Goal: Task Accomplishment & Management: Manage account settings

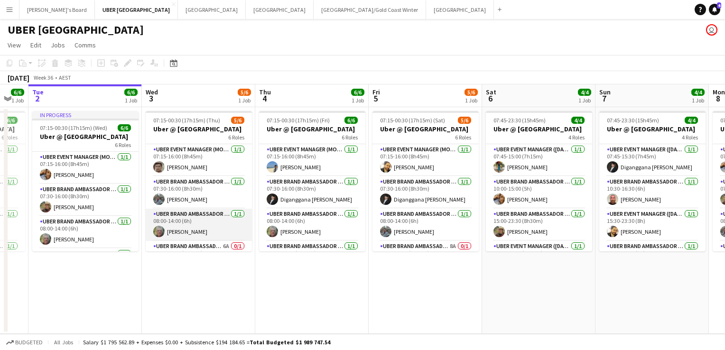
scroll to position [86, 0]
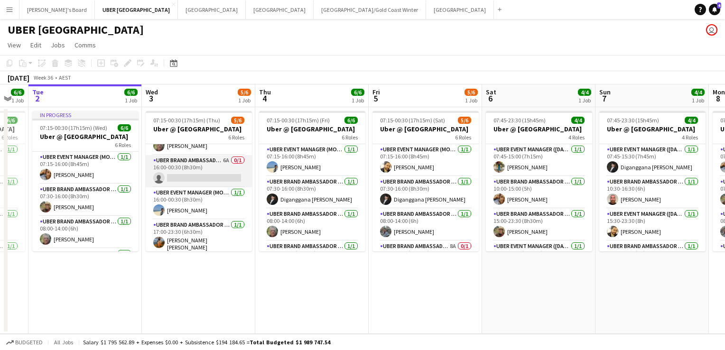
click at [191, 180] on app-card-role "UBER Brand Ambassador (Mon - Fri) 6A 0/1 16:00-00:30 (8h30m) single-neutral-act…" at bounding box center [199, 171] width 106 height 32
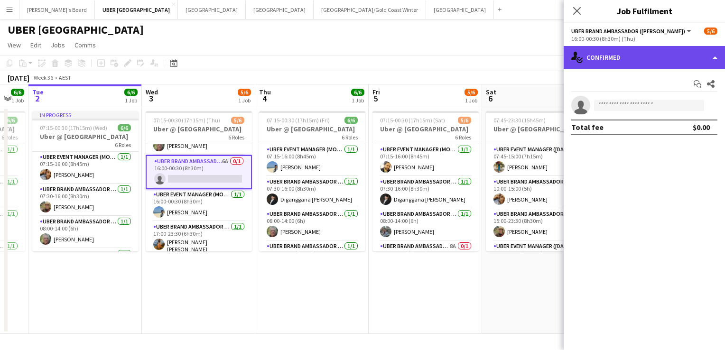
click at [621, 48] on div "single-neutral-actions-check-2 Confirmed" at bounding box center [643, 57] width 161 height 23
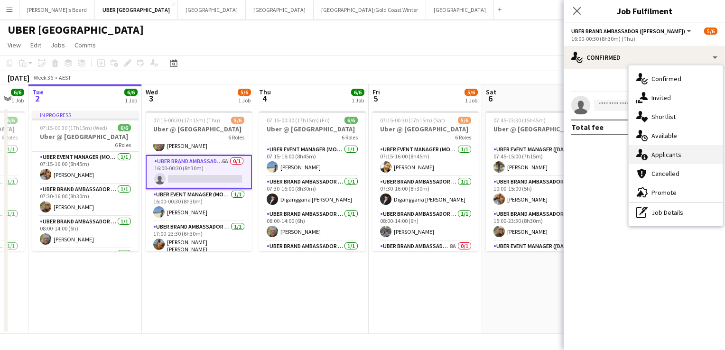
click at [658, 158] on div "single-neutral-actions-information Applicants" at bounding box center [675, 154] width 94 height 19
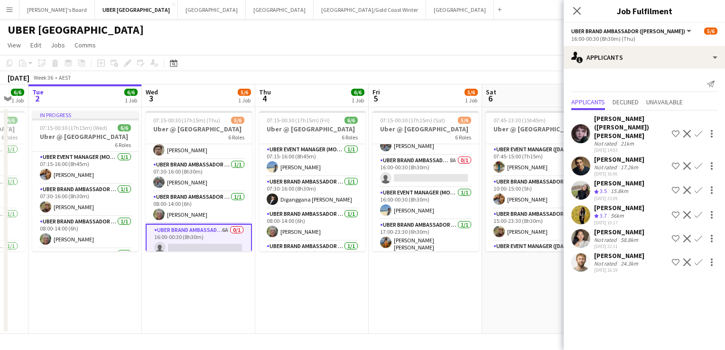
scroll to position [87, 0]
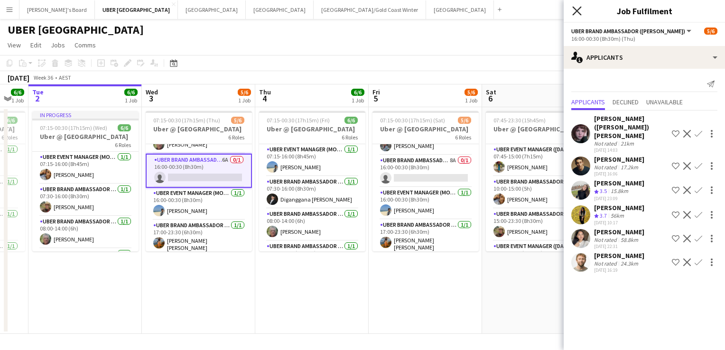
click at [577, 10] on icon at bounding box center [576, 10] width 9 height 9
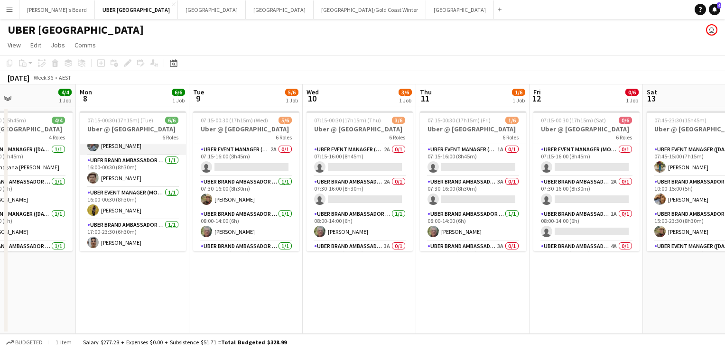
scroll to position [85, 0]
click at [120, 206] on app-card-role "UBER Event Manager (Mon - Fri) 1/1 16:00-00:30 (8h30m) Niloofar Najafizadeh" at bounding box center [133, 204] width 106 height 32
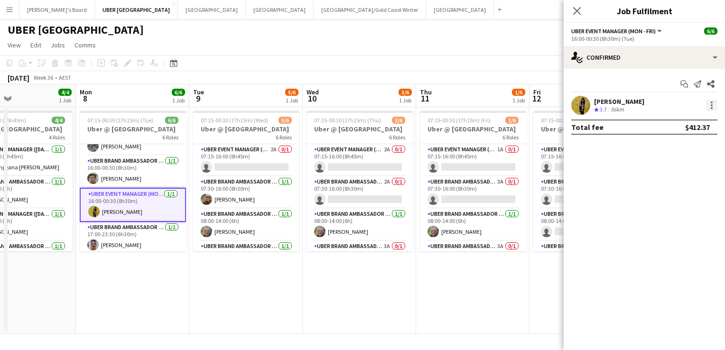
click at [707, 105] on div at bounding box center [711, 105] width 11 height 11
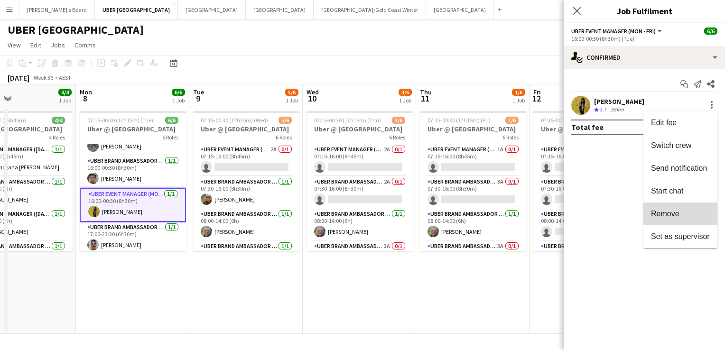
click at [662, 217] on span "Remove" at bounding box center [665, 214] width 28 height 8
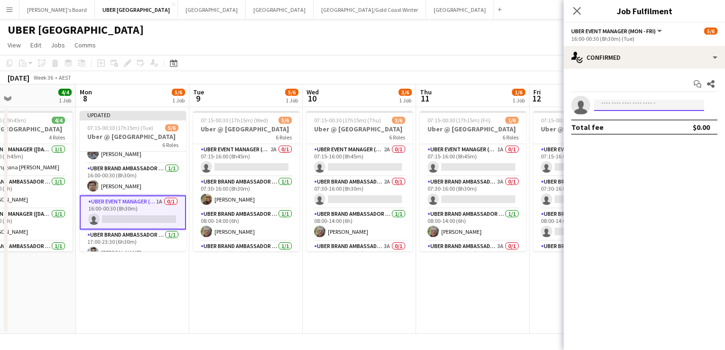
click at [615, 107] on input at bounding box center [649, 105] width 110 height 11
type input "******"
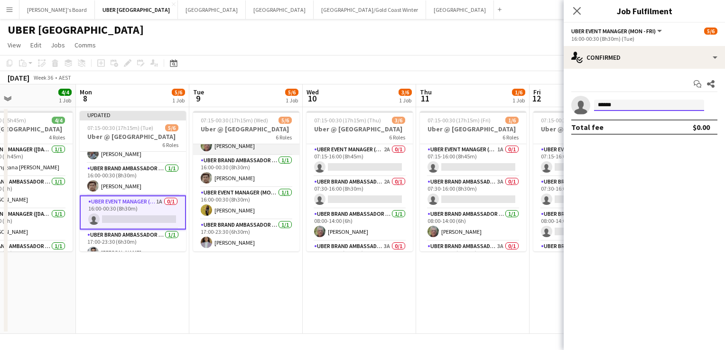
scroll to position [84, 0]
click at [574, 9] on icon "Close pop-in" at bounding box center [576, 10] width 9 height 9
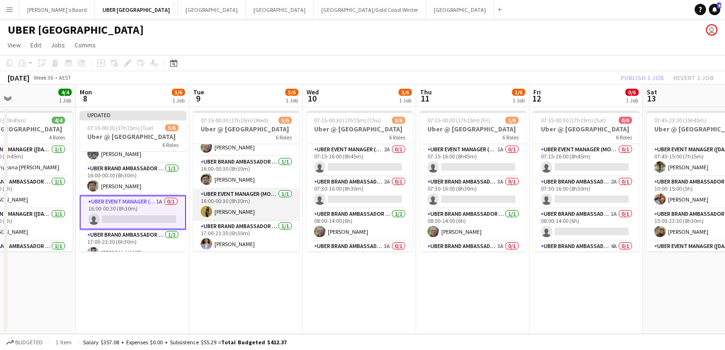
click at [239, 206] on app-card-role "UBER Event Manager (Mon - Fri) 1/1 16:00-00:30 (8h30m) Niloofar Najafizadeh" at bounding box center [246, 205] width 106 height 32
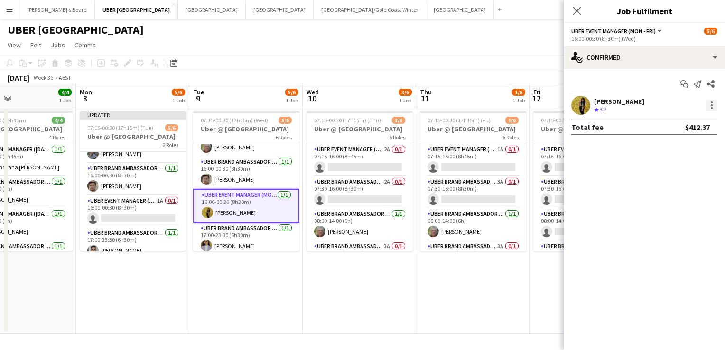
click at [715, 107] on div at bounding box center [711, 105] width 11 height 11
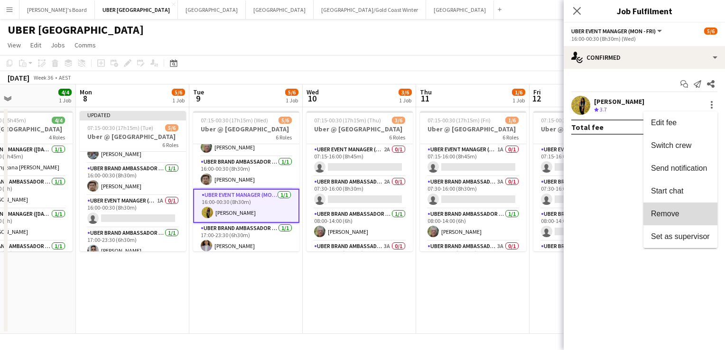
click at [691, 211] on span "Remove" at bounding box center [680, 214] width 59 height 9
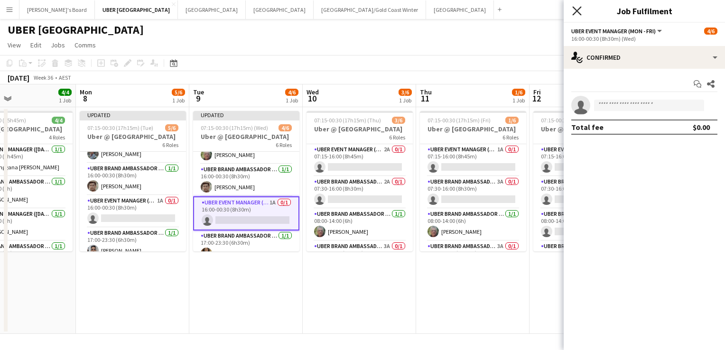
click at [577, 8] on icon "Close pop-in" at bounding box center [576, 10] width 9 height 9
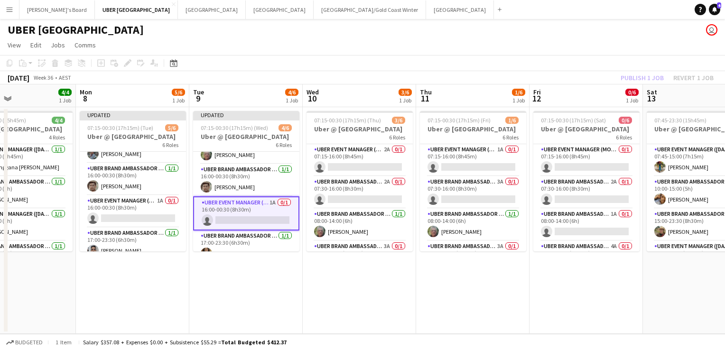
click at [560, 26] on div "UBER Melbourne user" at bounding box center [362, 28] width 725 height 18
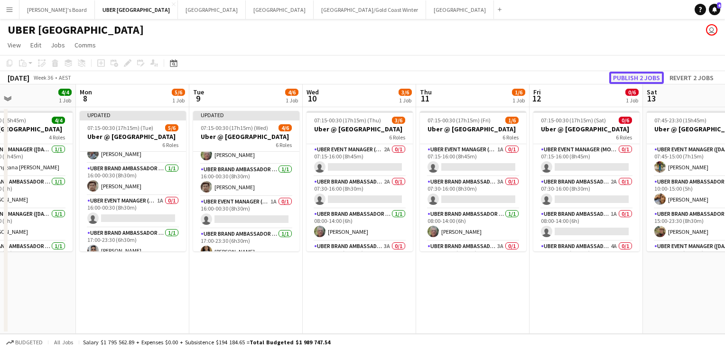
click at [624, 80] on button "Publish 2 jobs" at bounding box center [636, 78] width 55 height 12
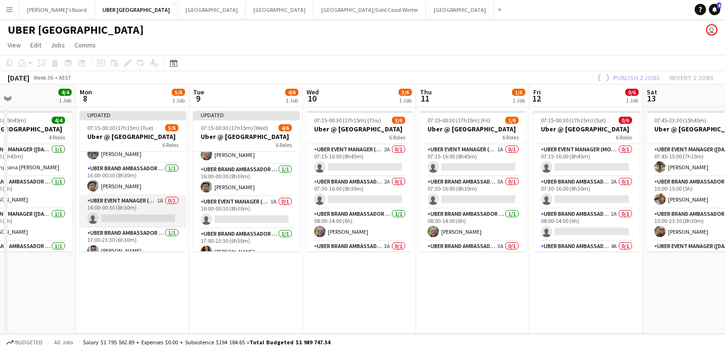
click at [120, 216] on app-card-role "UBER Event Manager (Mon - Fri) 1A 0/1 16:00-00:30 (8h30m) single-neutral-actions" at bounding box center [133, 211] width 106 height 32
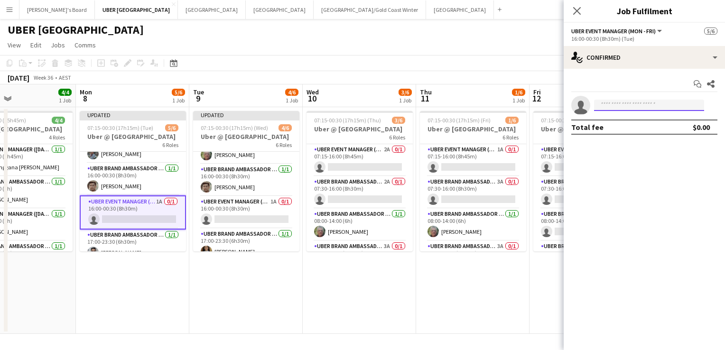
click at [628, 102] on input at bounding box center [649, 105] width 110 height 11
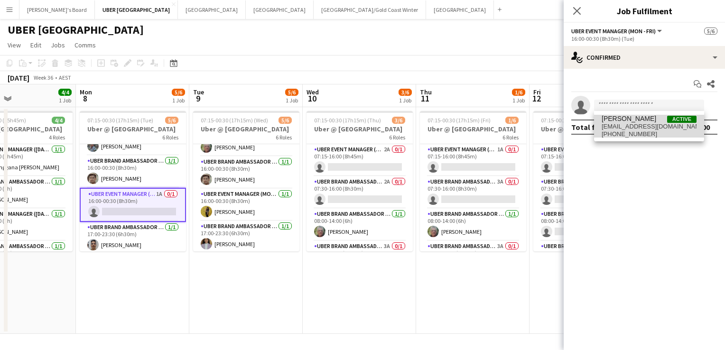
click at [615, 136] on span "[PHONE_NUMBER]" at bounding box center [648, 134] width 95 height 8
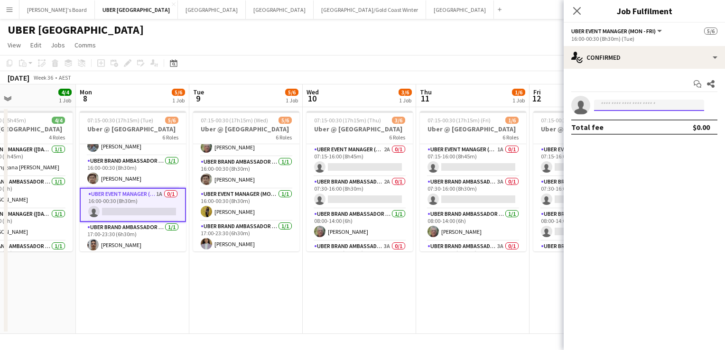
click at [609, 104] on input at bounding box center [649, 105] width 110 height 11
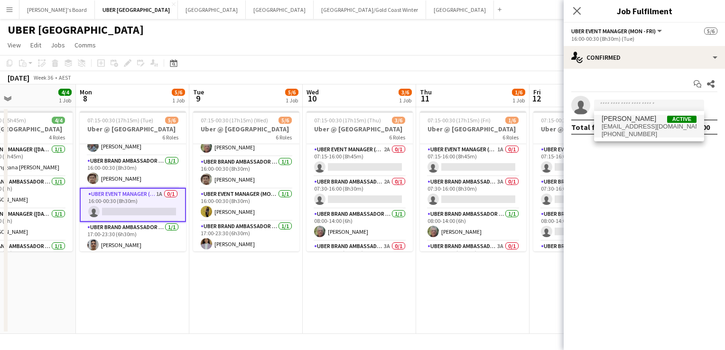
click at [613, 127] on span "[EMAIL_ADDRESS][DOMAIN_NAME]" at bounding box center [648, 127] width 95 height 8
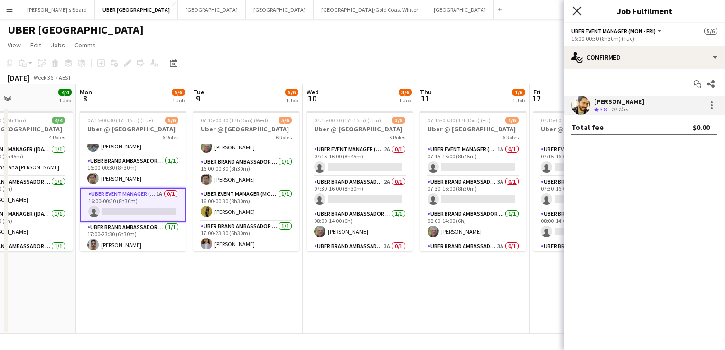
click at [574, 10] on icon "Close pop-in" at bounding box center [576, 10] width 9 height 9
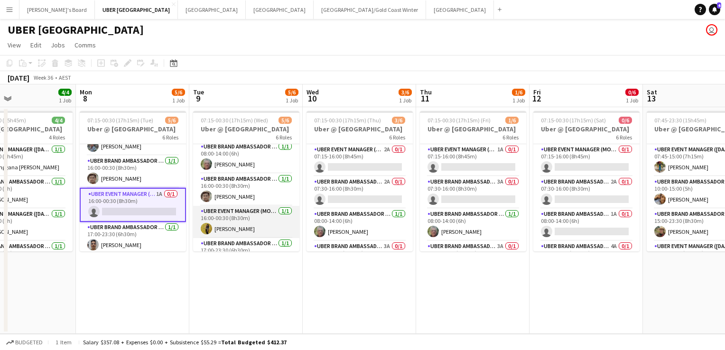
scroll to position [59, 0]
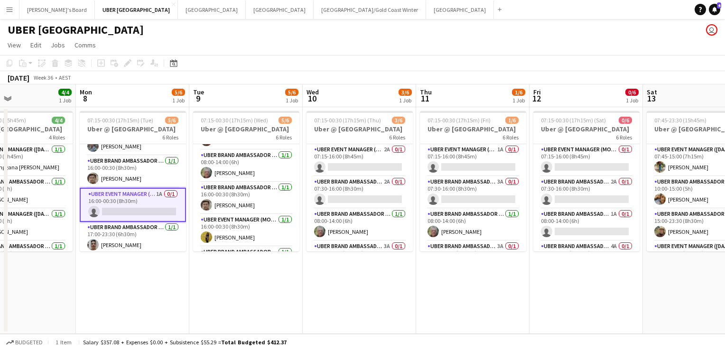
click at [126, 214] on app-card-role "UBER Event Manager (Mon - Fri) 1A 0/1 16:00-00:30 (8h30m) single-neutral-actions" at bounding box center [133, 205] width 106 height 34
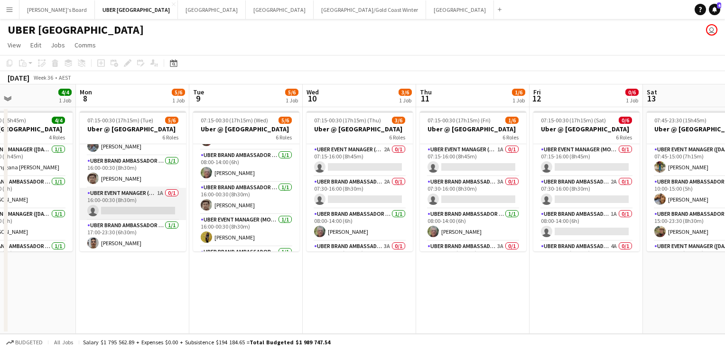
click at [126, 214] on app-card-role "UBER Event Manager (Mon - Fri) 1A 0/1 16:00-00:30 (8h30m) single-neutral-actions" at bounding box center [133, 204] width 106 height 32
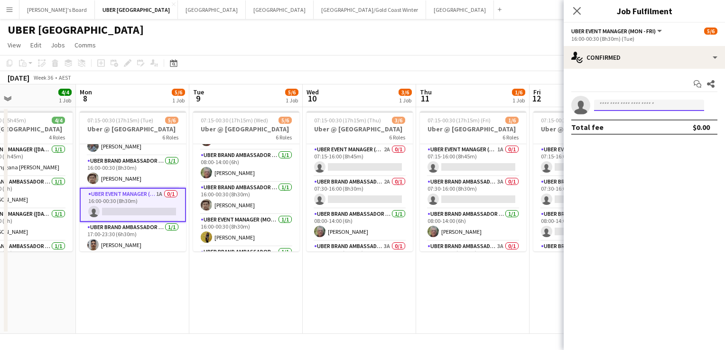
click at [622, 105] on input at bounding box center [649, 105] width 110 height 11
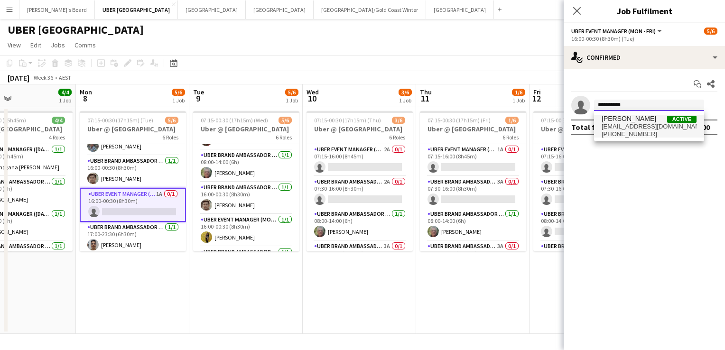
type input "**********"
click at [639, 125] on span "[EMAIL_ADDRESS][DOMAIN_NAME]" at bounding box center [648, 127] width 95 height 8
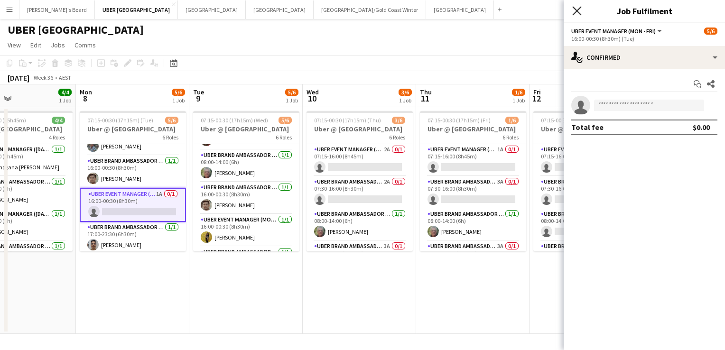
click at [575, 9] on icon at bounding box center [576, 10] width 9 height 9
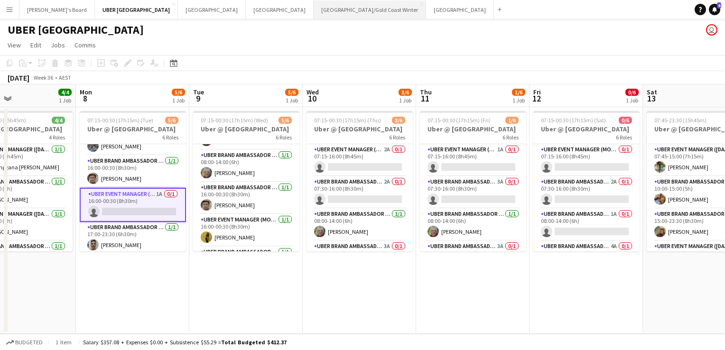
click at [167, 57] on app-toolbar "Copy Paste Paste Ctrl+V Paste with crew Ctrl+Shift+V Paste linked Job [GEOGRAPH…" at bounding box center [362, 63] width 725 height 16
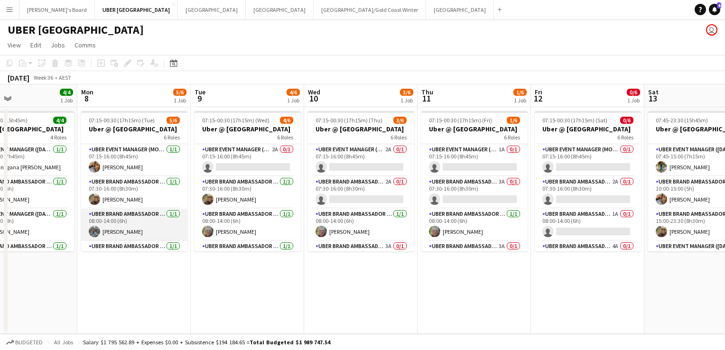
scroll to position [86, 0]
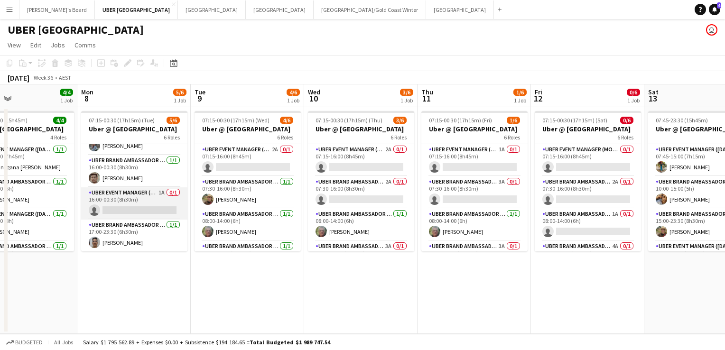
click at [118, 208] on app-card-role "UBER Event Manager (Mon - Fri) 1A 0/1 16:00-00:30 (8h30m) single-neutral-actions" at bounding box center [134, 203] width 106 height 32
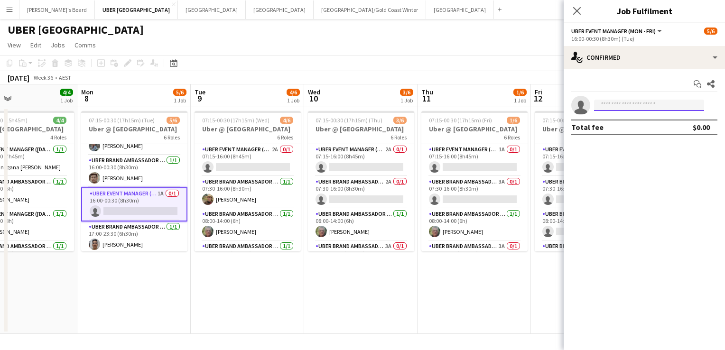
click at [609, 101] on input at bounding box center [649, 105] width 110 height 11
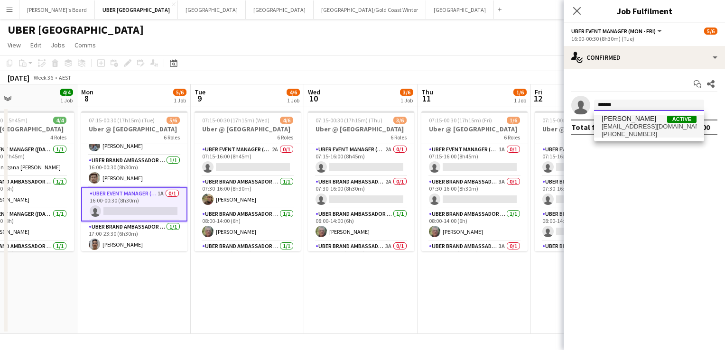
type input "******"
click at [611, 123] on span "[EMAIL_ADDRESS][DOMAIN_NAME]" at bounding box center [648, 127] width 95 height 8
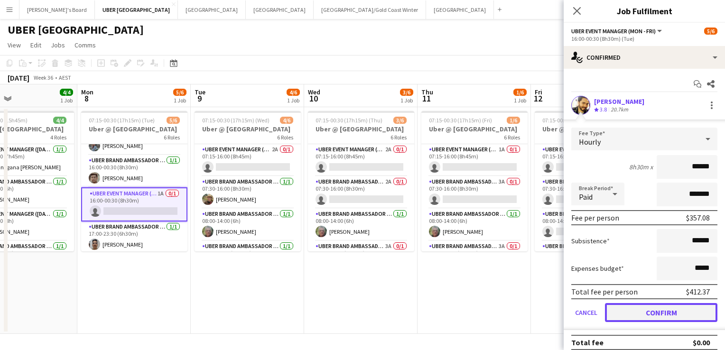
click at [630, 314] on button "Confirm" at bounding box center [661, 312] width 112 height 19
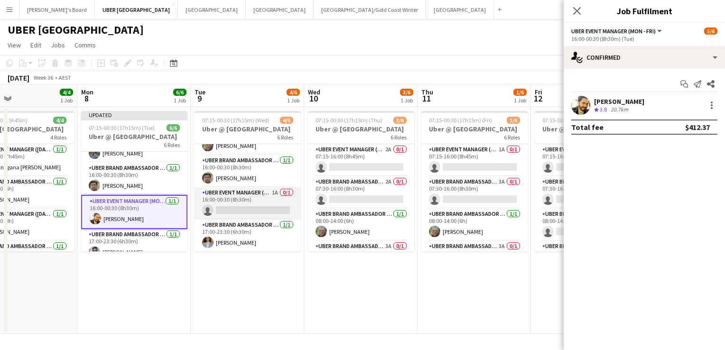
click at [242, 207] on app-card-role "UBER Event Manager (Mon - Fri) 1A 0/1 16:00-00:30 (8h30m) single-neutral-actions" at bounding box center [247, 203] width 106 height 32
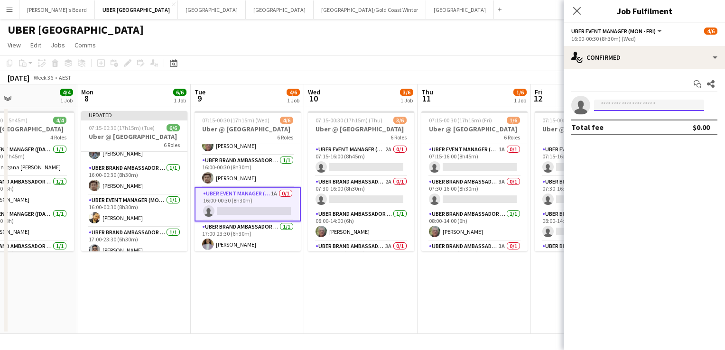
click at [633, 106] on input at bounding box center [649, 105] width 110 height 11
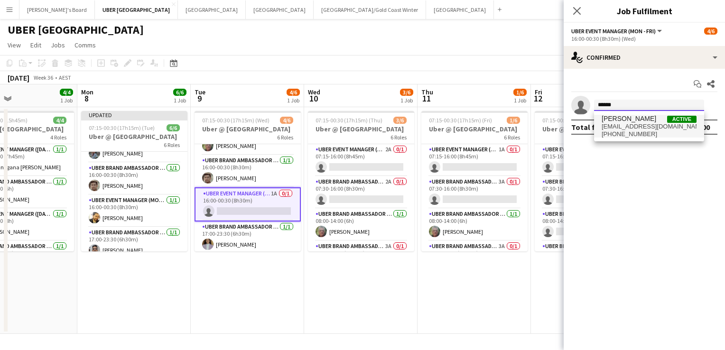
type input "******"
click at [626, 129] on span "[EMAIL_ADDRESS][DOMAIN_NAME]" at bounding box center [648, 127] width 95 height 8
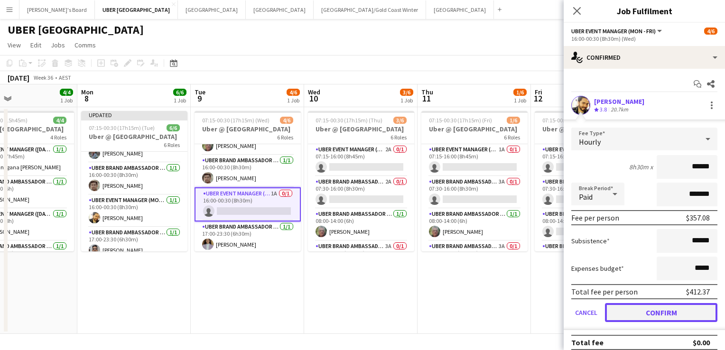
click at [618, 308] on button "Confirm" at bounding box center [661, 312] width 112 height 19
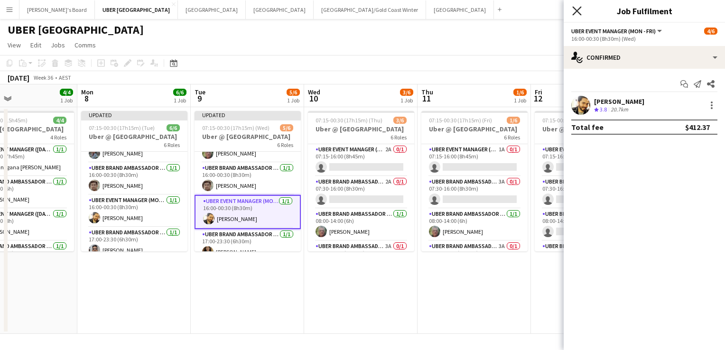
click at [573, 11] on icon "Close pop-in" at bounding box center [576, 10] width 9 height 9
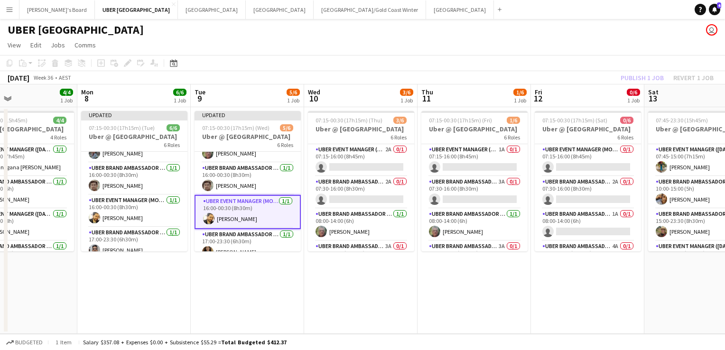
click at [541, 46] on app-page-menu "View Day view expanded Day view collapsed Month view Date picker Jump to [DATE]…" at bounding box center [362, 46] width 725 height 18
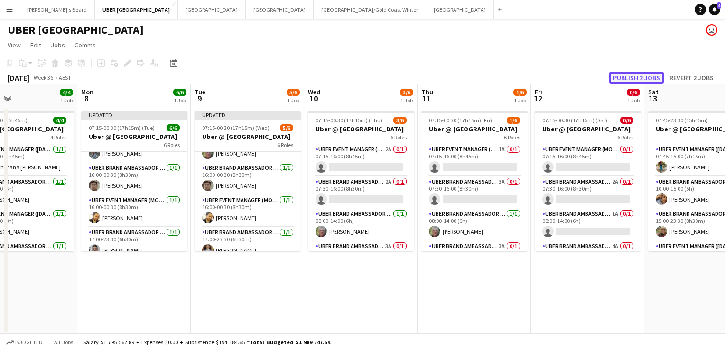
click at [641, 77] on button "Publish 2 jobs" at bounding box center [636, 78] width 55 height 12
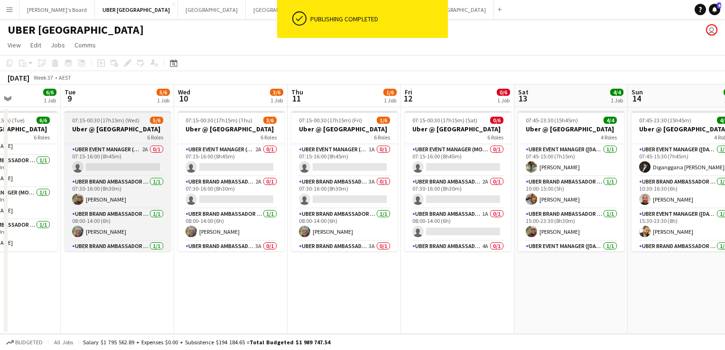
scroll to position [0, 396]
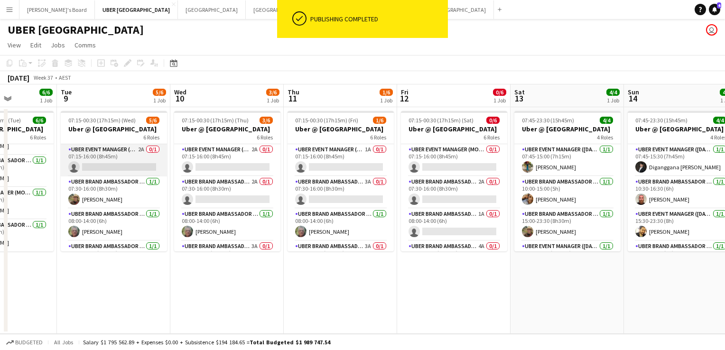
click at [141, 164] on app-card-role "UBER Event Manager (Mon - Fri) 2A 0/1 07:15-16:00 (8h45m) single-neutral-actions" at bounding box center [114, 160] width 106 height 32
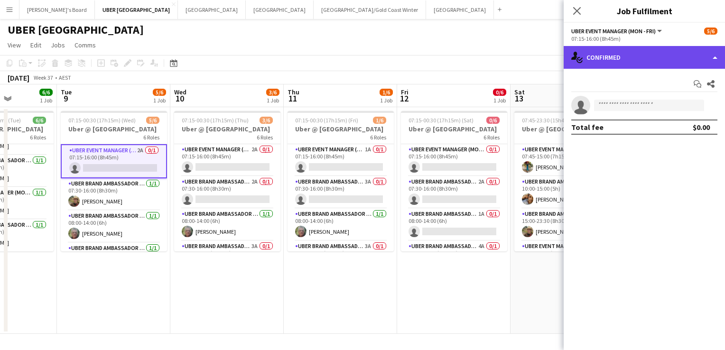
click at [651, 62] on div "single-neutral-actions-check-2 Confirmed" at bounding box center [643, 57] width 161 height 23
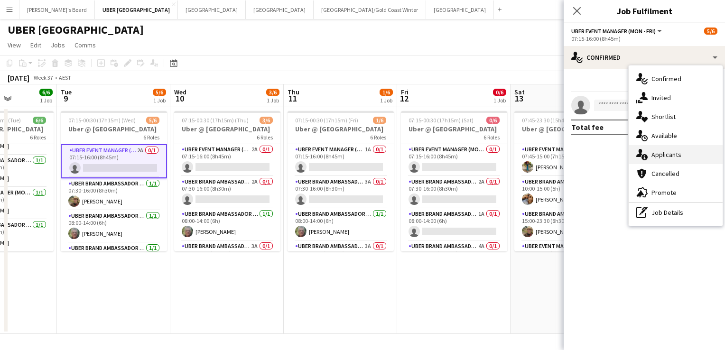
click at [670, 153] on div "single-neutral-actions-information Applicants" at bounding box center [675, 154] width 94 height 19
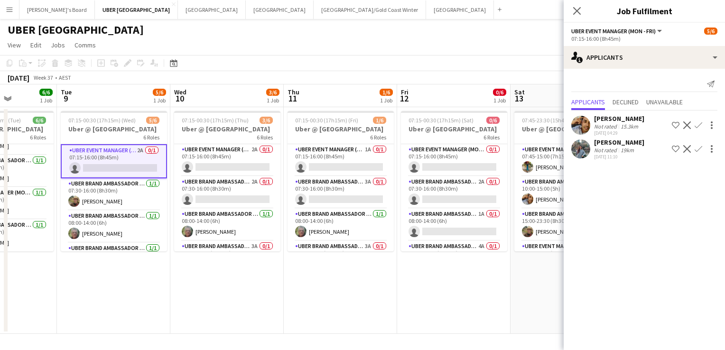
click at [697, 121] on app-icon "Confirm" at bounding box center [698, 125] width 8 height 8
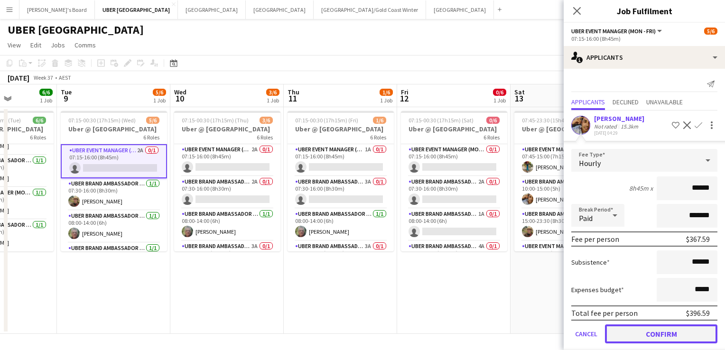
click at [648, 333] on button "Confirm" at bounding box center [661, 333] width 112 height 19
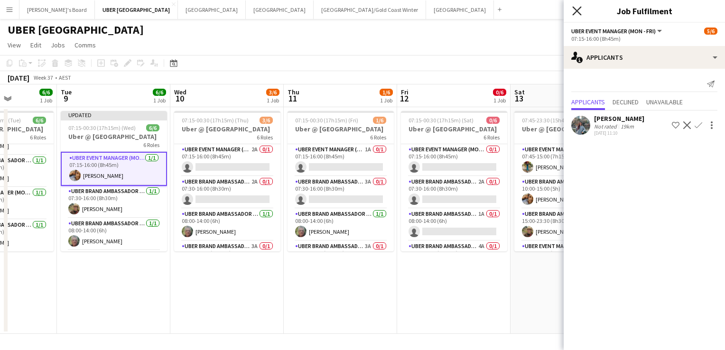
click at [574, 9] on icon "Close pop-in" at bounding box center [576, 10] width 9 height 9
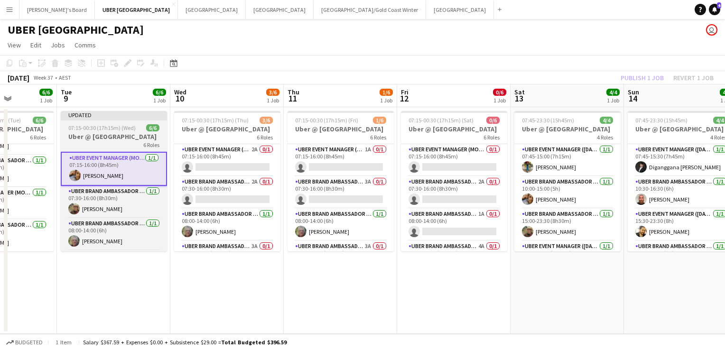
click at [110, 127] on span "07:15-00:30 (17h15m) (Wed)" at bounding box center [101, 127] width 67 height 7
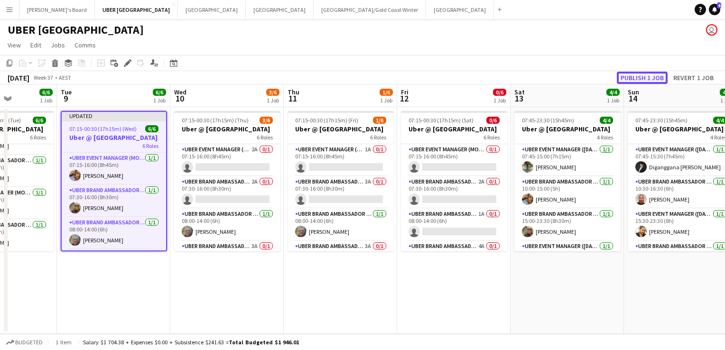
click at [648, 76] on button "Publish 1 job" at bounding box center [641, 78] width 51 height 12
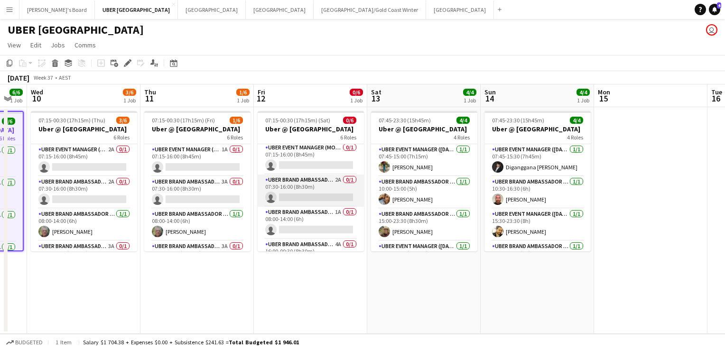
scroll to position [0, 0]
click at [292, 197] on app-card-role "UBER Brand Ambassador (Mon - Fri) 2A 0/1 07:30-16:00 (8h30m) single-neutral-act…" at bounding box center [310, 192] width 106 height 32
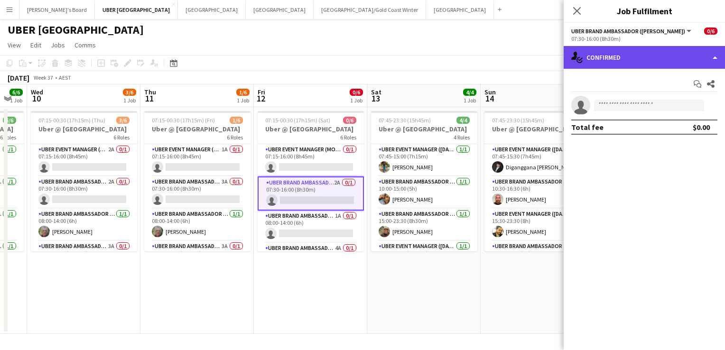
click at [619, 66] on div "single-neutral-actions-check-2 Confirmed" at bounding box center [643, 57] width 161 height 23
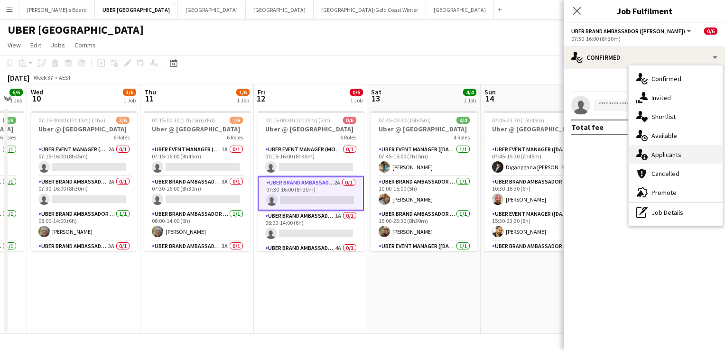
click at [648, 151] on div "single-neutral-actions-information Applicants" at bounding box center [675, 154] width 94 height 19
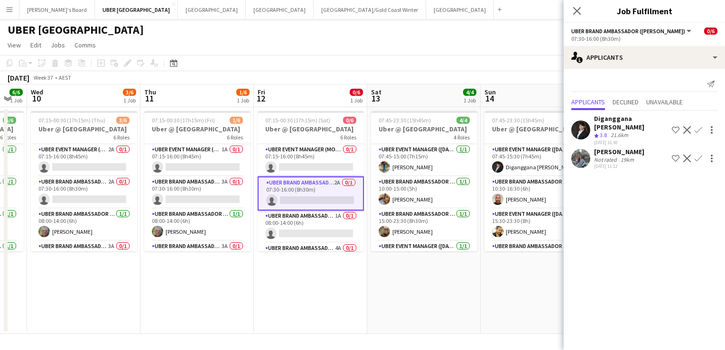
click at [695, 126] on app-icon "Confirm" at bounding box center [698, 130] width 8 height 8
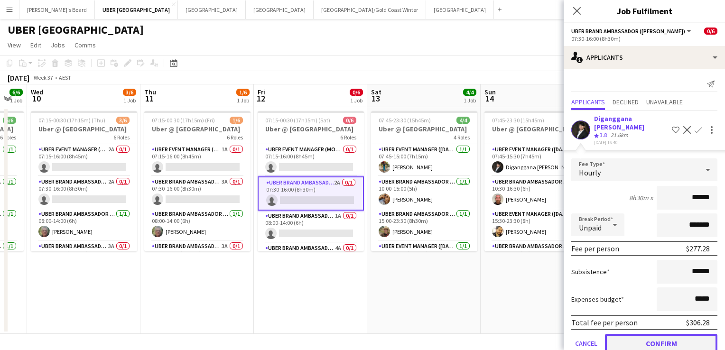
click at [653, 334] on button "Confirm" at bounding box center [661, 343] width 112 height 19
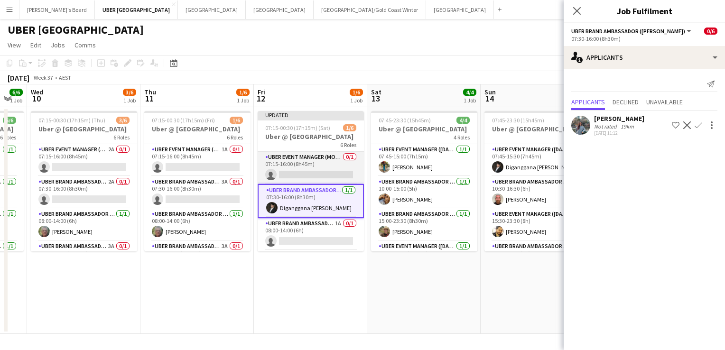
scroll to position [95, 0]
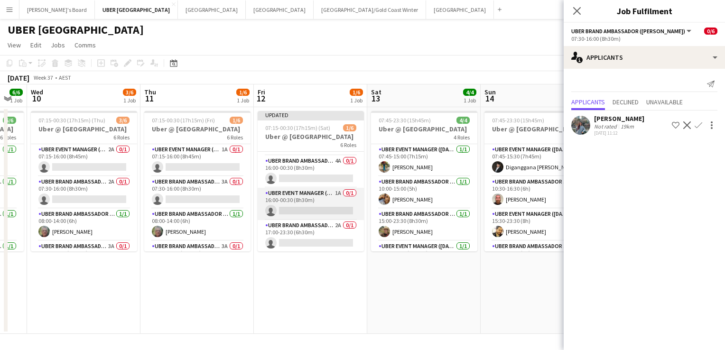
click at [305, 208] on app-card-role "UBER Event Manager (Mon - Fri) 1A 0/1 16:00-00:30 (8h30m) single-neutral-actions" at bounding box center [310, 204] width 106 height 32
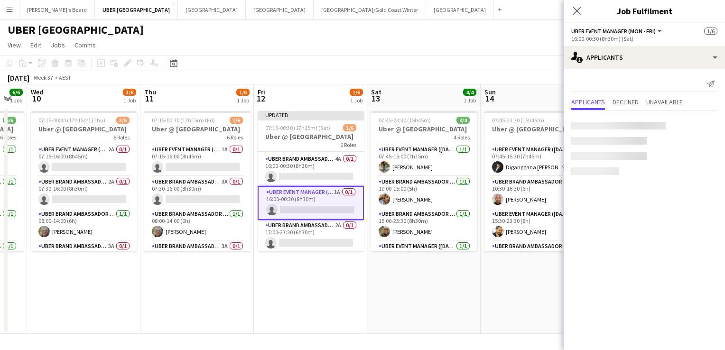
scroll to position [93, 0]
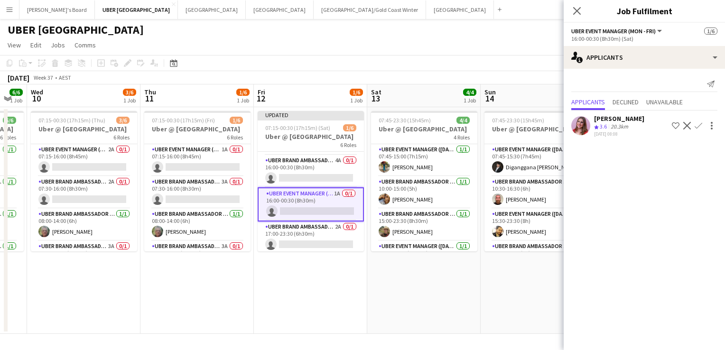
click at [311, 203] on app-card-role "UBER Event Manager (Mon - Fri) 1A 0/1 16:00-00:30 (8h30m) single-neutral-actions" at bounding box center [310, 204] width 106 height 34
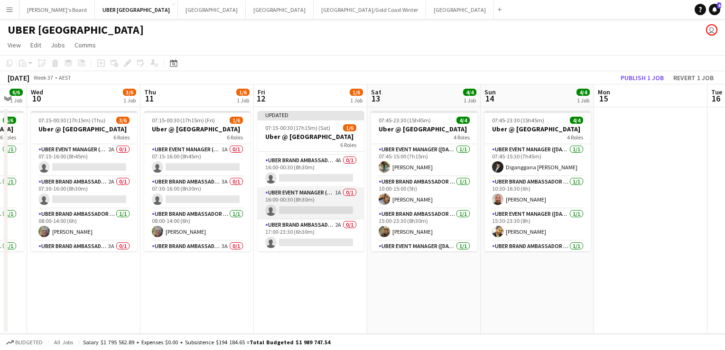
click at [297, 215] on app-card-role "UBER Event Manager (Mon - Fri) 1A 0/1 16:00-00:30 (8h30m) single-neutral-actions" at bounding box center [310, 203] width 106 height 32
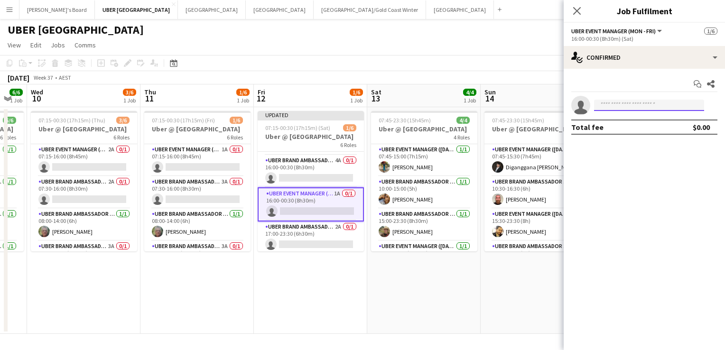
click at [647, 105] on input at bounding box center [649, 105] width 110 height 11
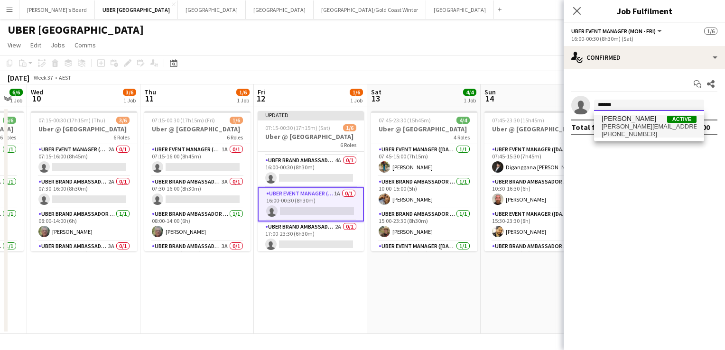
type input "******"
click at [624, 124] on span "[PERSON_NAME][EMAIL_ADDRESS][PERSON_NAME][DOMAIN_NAME]" at bounding box center [648, 127] width 95 height 8
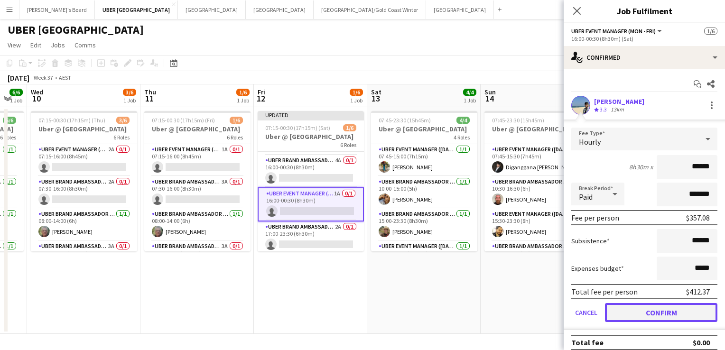
click at [655, 308] on button "Confirm" at bounding box center [661, 312] width 112 height 19
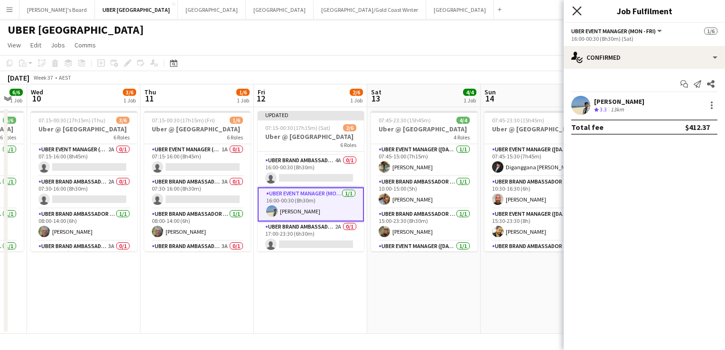
click at [575, 9] on icon "Close pop-in" at bounding box center [576, 10] width 9 height 9
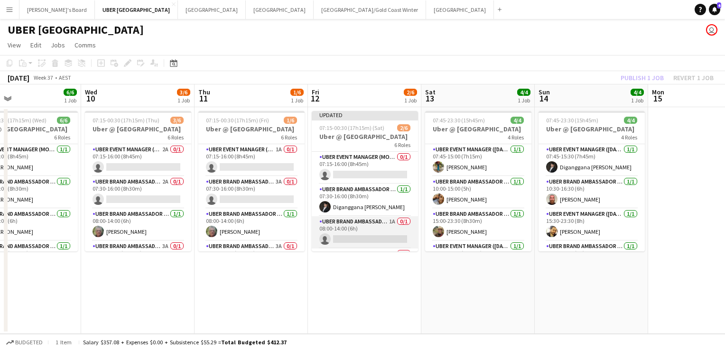
scroll to position [95, 0]
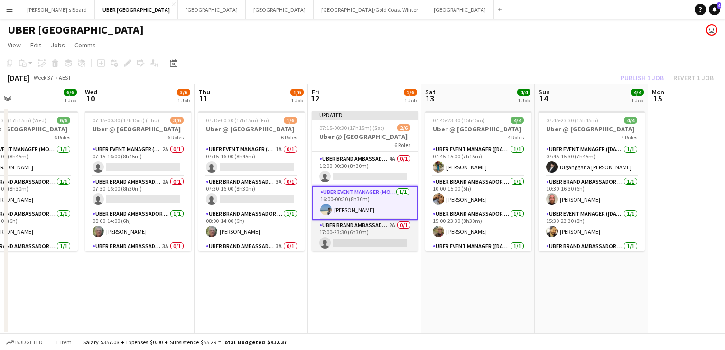
click at [338, 242] on app-card-role "UBER Brand Ambassador (Mon - Fri) 2A 0/1 17:00-23:30 (6h30m) single-neutral-act…" at bounding box center [365, 236] width 106 height 32
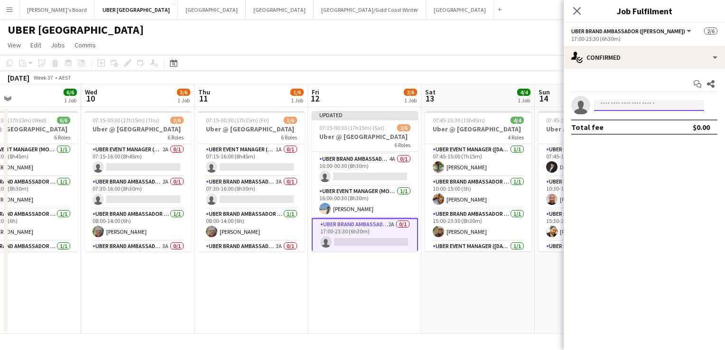
click at [626, 105] on input at bounding box center [649, 105] width 110 height 11
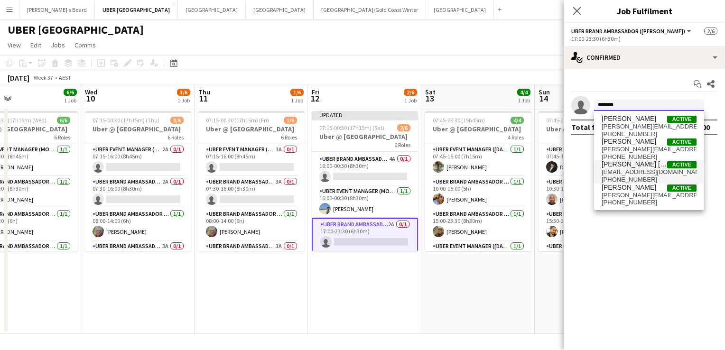
type input "*******"
click at [632, 166] on span "[PERSON_NAME] [PERSON_NAME]" at bounding box center [633, 164] width 65 height 8
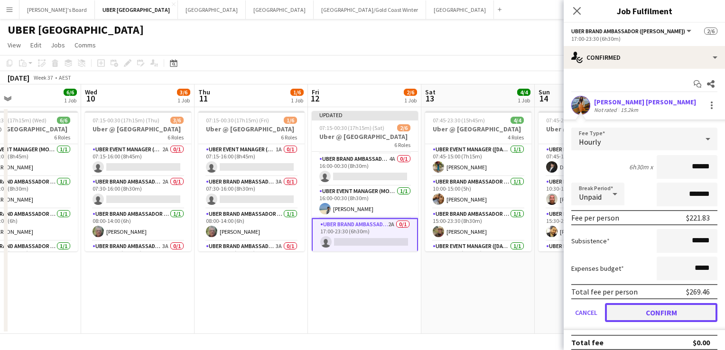
click at [642, 306] on button "Confirm" at bounding box center [661, 312] width 112 height 19
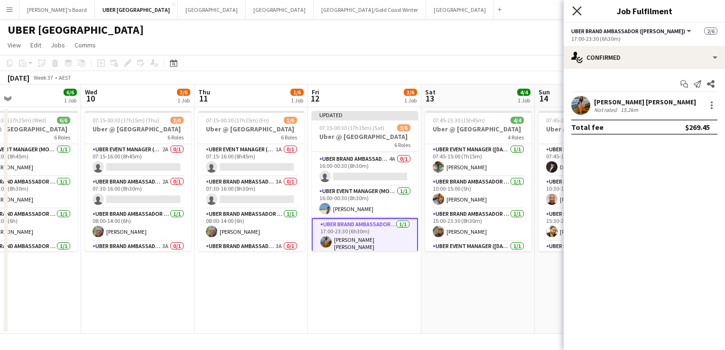
click at [580, 11] on icon "Close pop-in" at bounding box center [576, 10] width 9 height 9
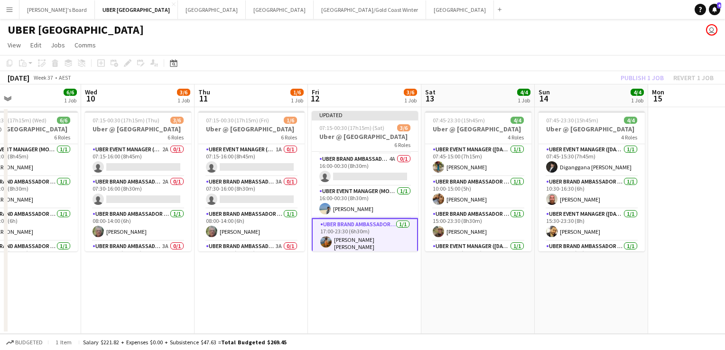
click at [429, 60] on app-toolbar "Copy Paste Paste Ctrl+V Paste with crew Ctrl+Shift+V Paste linked Job [GEOGRAPH…" at bounding box center [362, 63] width 725 height 16
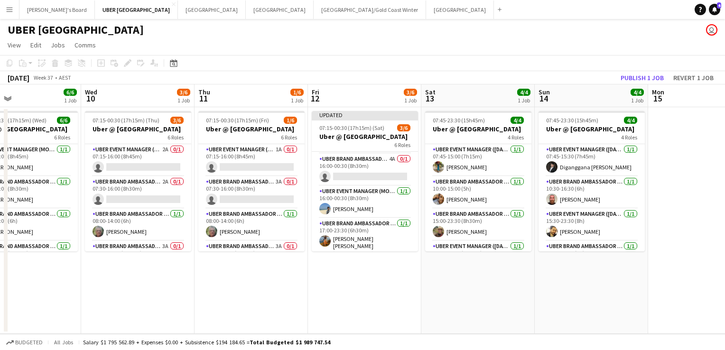
scroll to position [93, 0]
click at [652, 75] on button "Publish 1 job" at bounding box center [641, 78] width 51 height 12
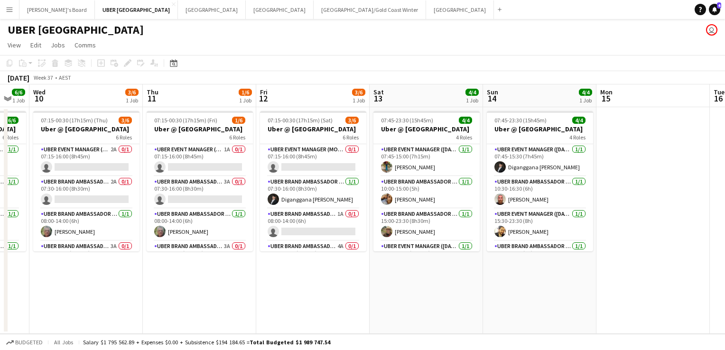
scroll to position [0, 294]
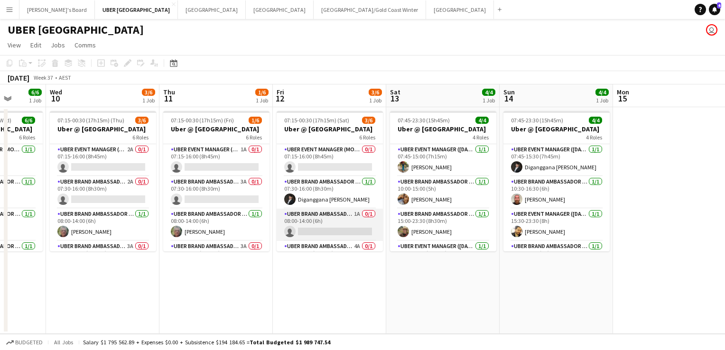
click at [336, 225] on app-card-role "UBER Brand Ambassador (Mon - Fri) 1A 0/1 08:00-14:00 (6h) single-neutral-actions" at bounding box center [329, 225] width 106 height 32
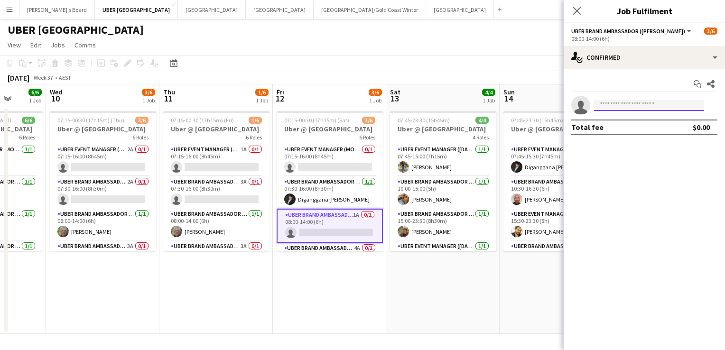
click at [615, 106] on input at bounding box center [649, 105] width 110 height 11
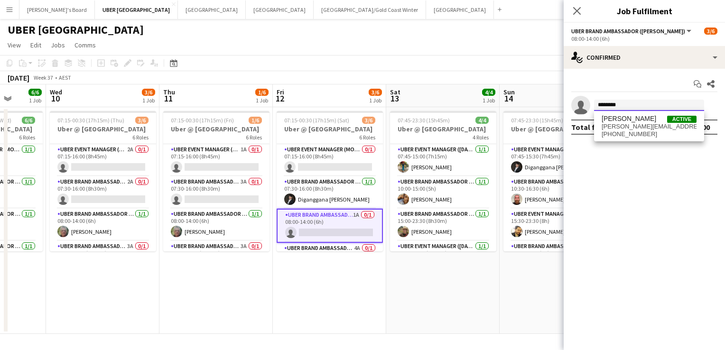
type input "********"
click at [632, 123] on span "[PERSON_NAME][EMAIL_ADDRESS][DOMAIN_NAME]" at bounding box center [648, 127] width 95 height 8
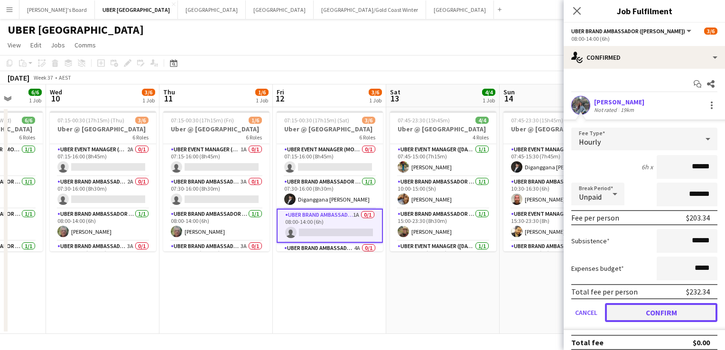
click at [622, 310] on button "Confirm" at bounding box center [661, 312] width 112 height 19
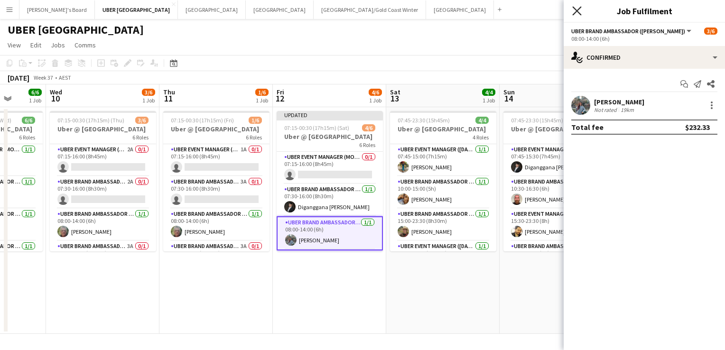
click at [573, 9] on icon "Close pop-in" at bounding box center [576, 10] width 9 height 9
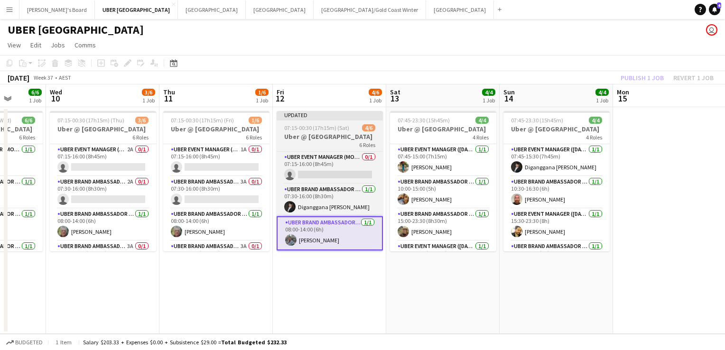
click at [319, 121] on app-job-card "Updated 07:15-00:30 (17h15m) (Sat) 4/6 Uber @ [GEOGRAPHIC_DATA] 6 Roles UBER Ev…" at bounding box center [329, 181] width 106 height 140
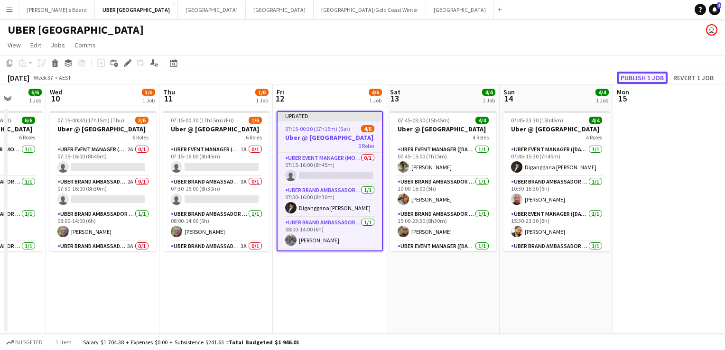
click at [645, 79] on button "Publish 1 job" at bounding box center [641, 78] width 51 height 12
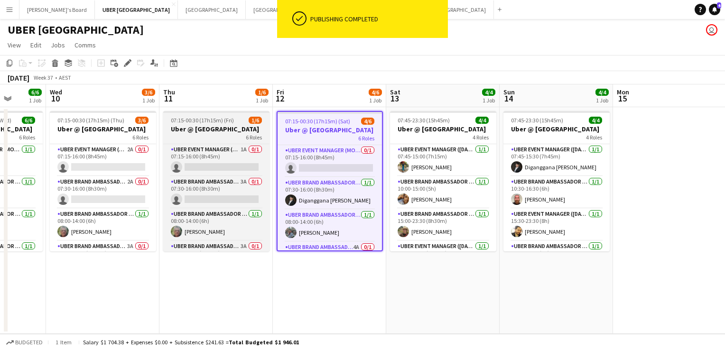
scroll to position [0, 248]
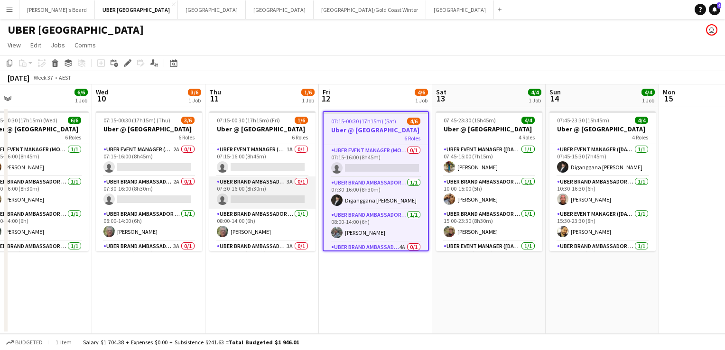
click at [258, 200] on app-card-role "UBER Brand Ambassador (Mon - Fri) 3A 0/1 07:30-16:00 (8h30m) single-neutral-act…" at bounding box center [262, 192] width 106 height 32
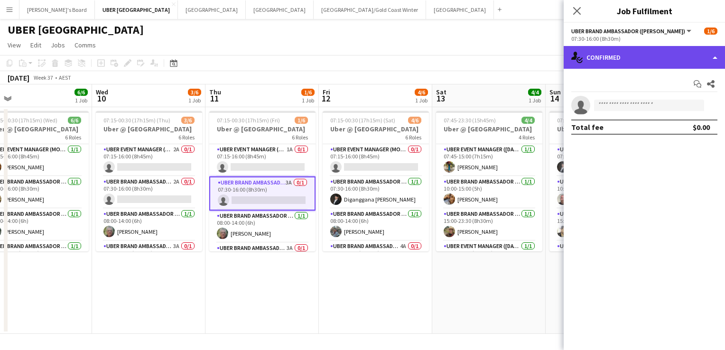
click at [603, 57] on div "single-neutral-actions-check-2 Confirmed" at bounding box center [643, 57] width 161 height 23
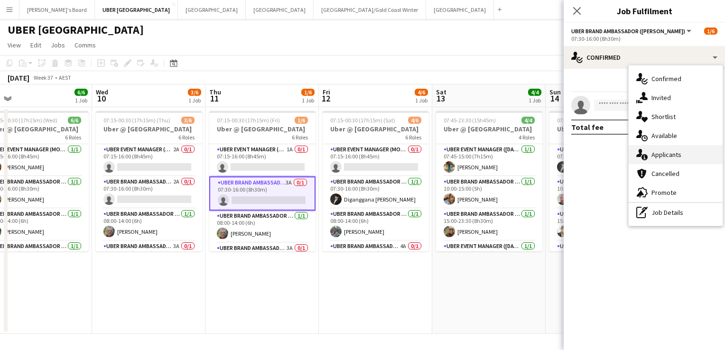
click at [661, 156] on div "single-neutral-actions-information Applicants" at bounding box center [675, 154] width 94 height 19
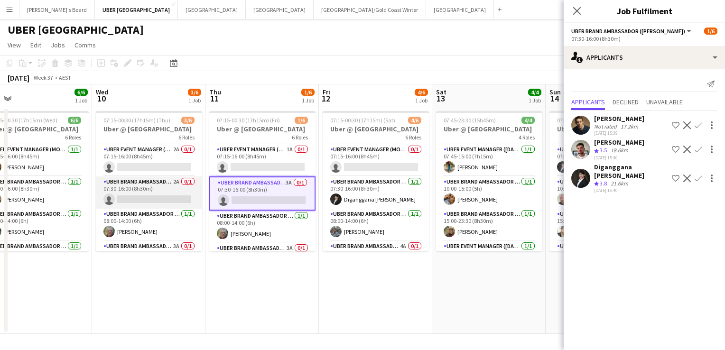
click at [155, 195] on app-card-role "UBER Brand Ambassador (Mon - Fri) 2A 0/1 07:30-16:00 (8h30m) single-neutral-act…" at bounding box center [149, 192] width 106 height 32
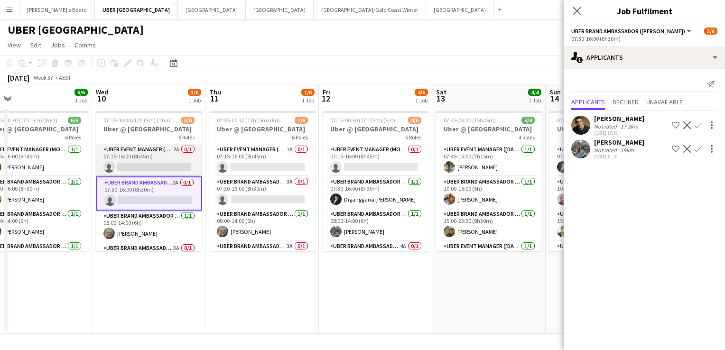
click at [125, 160] on app-card-role "UBER Event Manager (Mon - Fri) 2A 0/1 07:15-16:00 (8h45m) single-neutral-actions" at bounding box center [149, 160] width 106 height 32
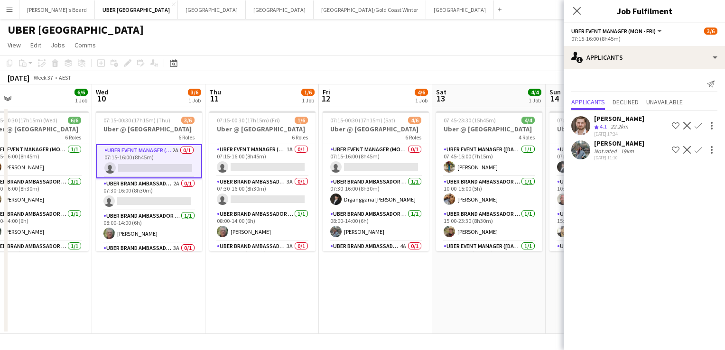
click at [695, 124] on app-icon "Confirm" at bounding box center [698, 126] width 8 height 8
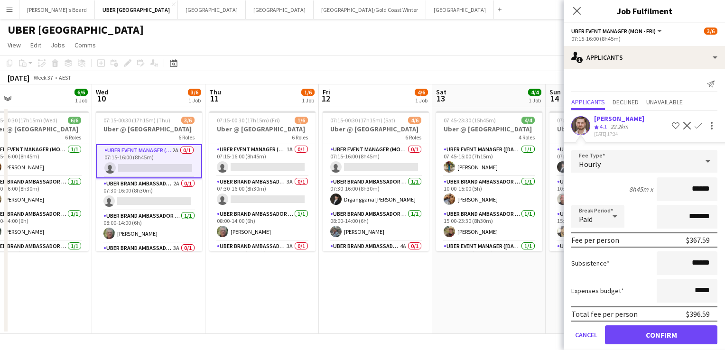
scroll to position [33, 0]
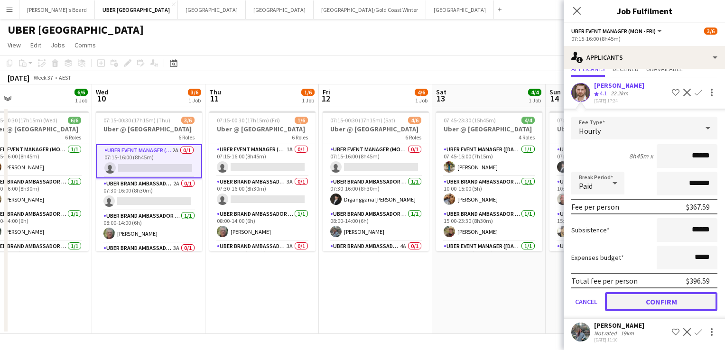
click at [682, 300] on button "Confirm" at bounding box center [661, 301] width 112 height 19
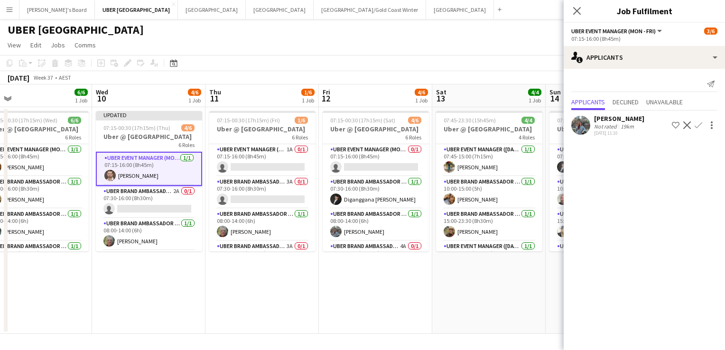
scroll to position [0, 0]
click at [575, 14] on icon "Close pop-in" at bounding box center [576, 10] width 9 height 9
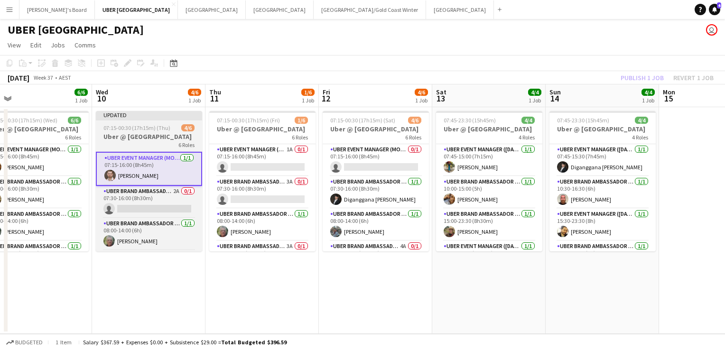
click at [148, 136] on h3 "Uber @ [GEOGRAPHIC_DATA]" at bounding box center [149, 136] width 106 height 9
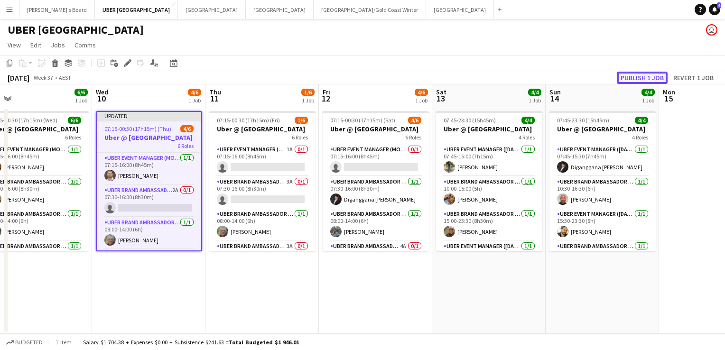
click at [640, 75] on button "Publish 1 job" at bounding box center [641, 78] width 51 height 12
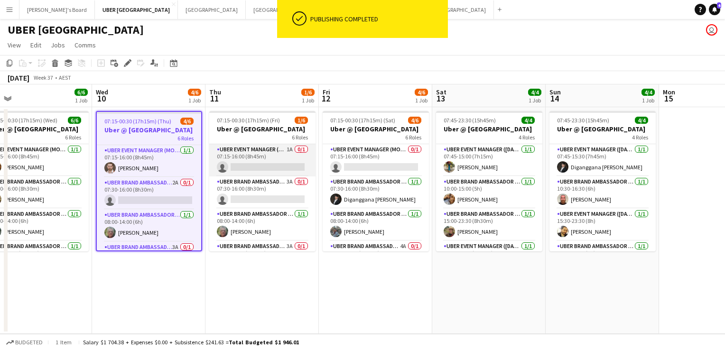
click at [260, 161] on app-card-role "UBER Event Manager (Mon - Fri) 1A 0/1 07:15-16:00 (8h45m) single-neutral-actions" at bounding box center [262, 160] width 106 height 32
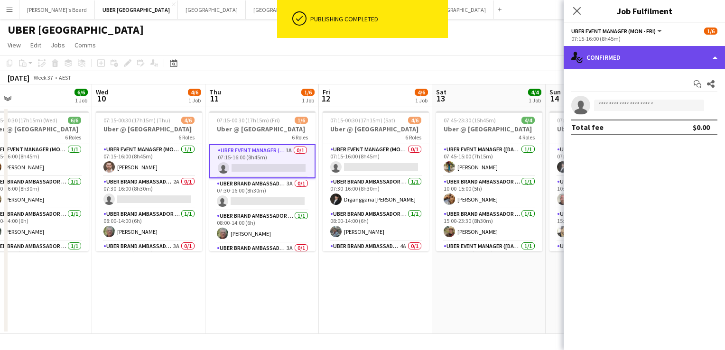
click at [615, 60] on div "single-neutral-actions-check-2 Confirmed" at bounding box center [643, 57] width 161 height 23
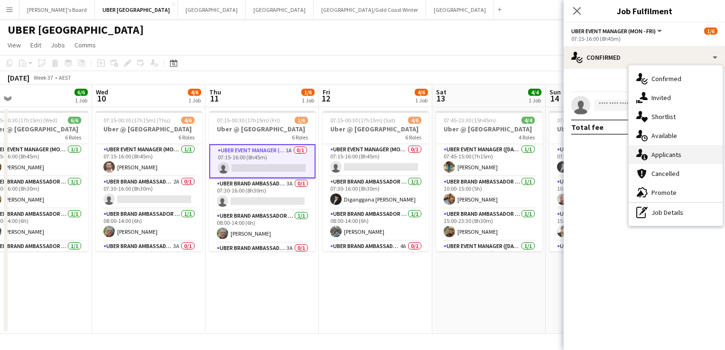
click at [665, 157] on div "single-neutral-actions-information Applicants" at bounding box center [675, 154] width 94 height 19
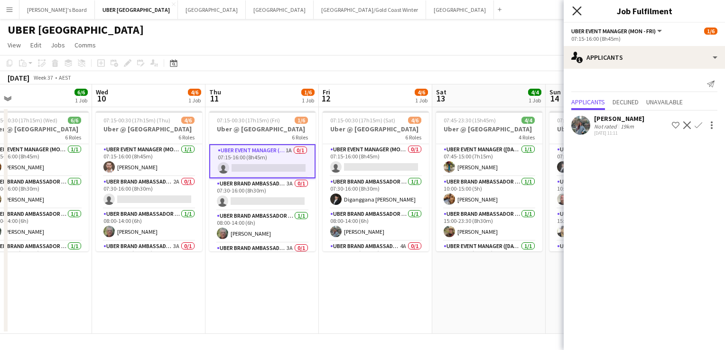
click at [577, 9] on icon "Close pop-in" at bounding box center [576, 10] width 9 height 9
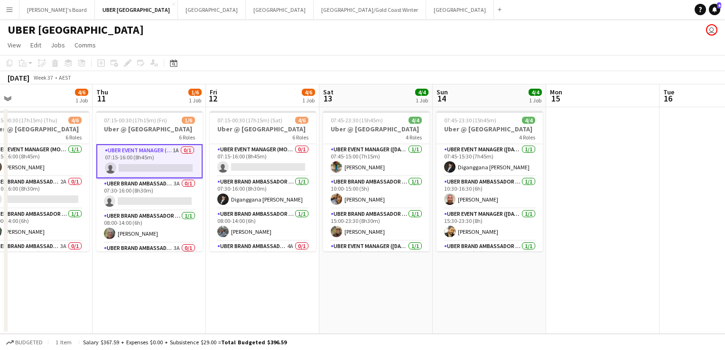
scroll to position [0, 245]
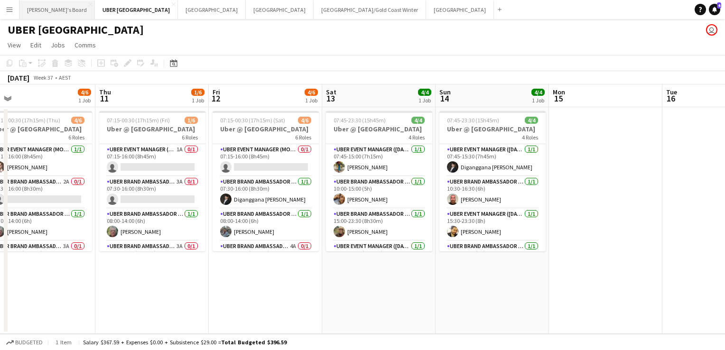
click at [34, 10] on button "Tennille's Board Close" at bounding box center [56, 9] width 75 height 18
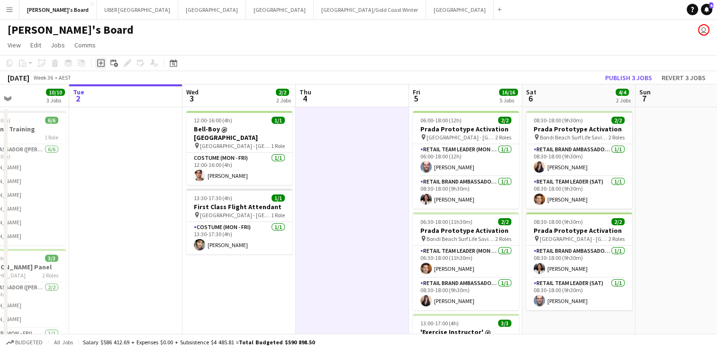
click at [100, 63] on icon at bounding box center [101, 63] width 4 height 4
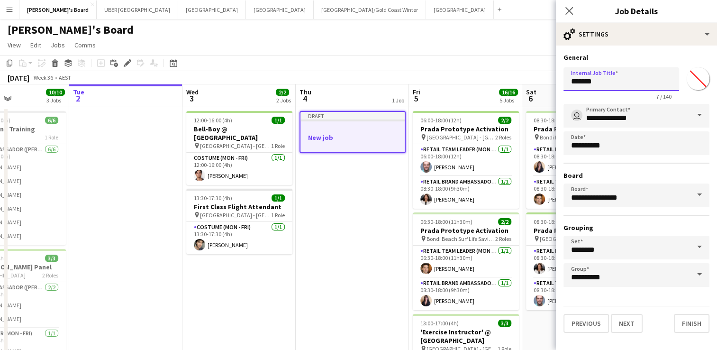
drag, startPoint x: 609, startPoint y: 87, endPoint x: 556, endPoint y: 87, distance: 53.1
click at [556, 87] on form "**********" at bounding box center [636, 193] width 161 height 280
type input "*"
type input "**********"
click at [621, 321] on button "Next" at bounding box center [627, 323] width 32 height 19
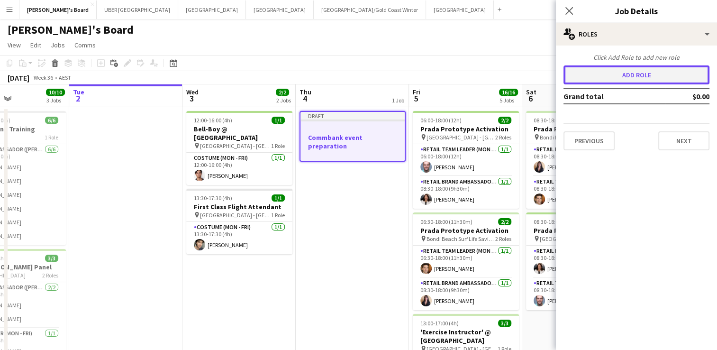
click at [633, 78] on button "Add role" at bounding box center [637, 74] width 146 height 19
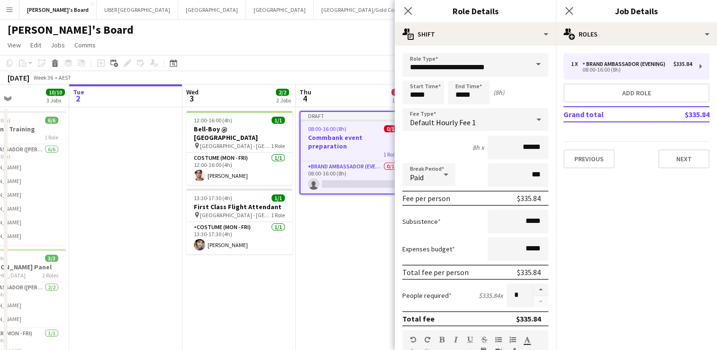
click at [532, 64] on span at bounding box center [539, 64] width 20 height 23
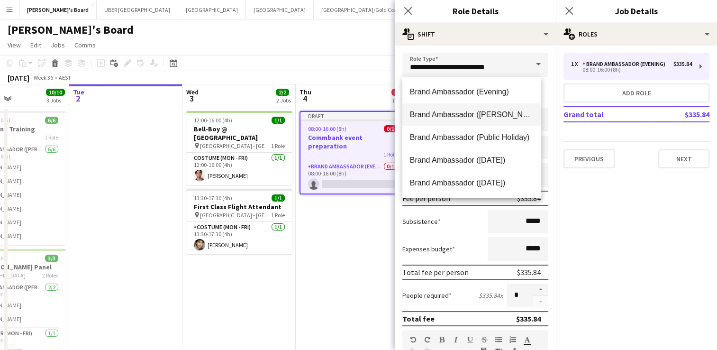
click at [496, 114] on span "Brand Ambassador ([PERSON_NAME])" at bounding box center [472, 114] width 124 height 9
type input "**********"
type input "******"
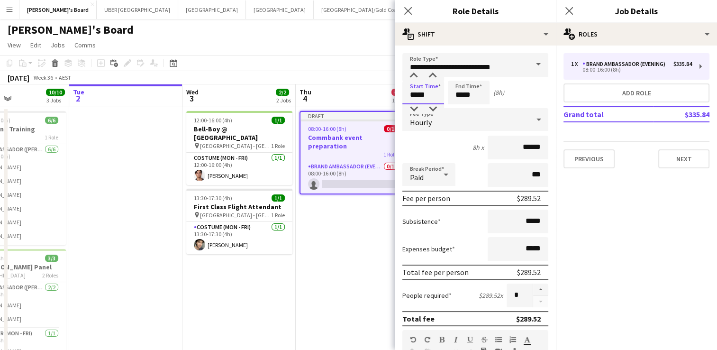
drag, startPoint x: 434, startPoint y: 92, endPoint x: 371, endPoint y: 90, distance: 63.6
click at [371, 90] on body "Menu Boards Boards Boards All jobs Status Workforce Workforce My Workforce Recr…" at bounding box center [358, 346] width 717 height 692
type input "*****"
drag, startPoint x: 444, startPoint y: 97, endPoint x: 438, endPoint y: 97, distance: 6.2
click at [438, 97] on div "Start Time ***** End Time ***** (2h 45m)" at bounding box center [476, 93] width 146 height 24
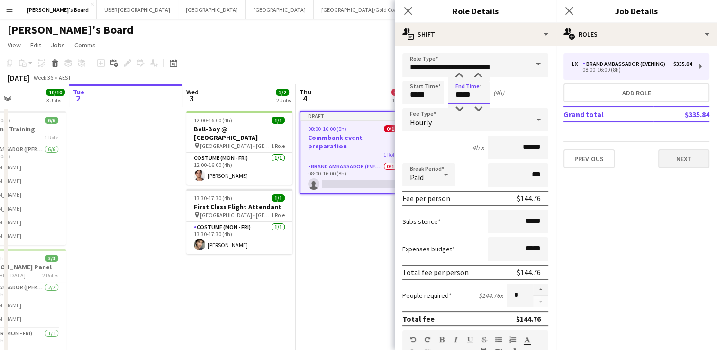
type input "*****"
click at [687, 160] on button "Next" at bounding box center [684, 158] width 51 height 19
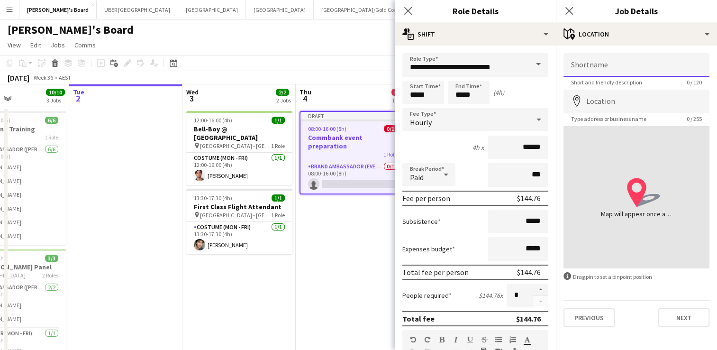
click at [631, 64] on input "Shortname" at bounding box center [637, 65] width 146 height 24
type input "**********"
click button "Next" at bounding box center [684, 317] width 51 height 19
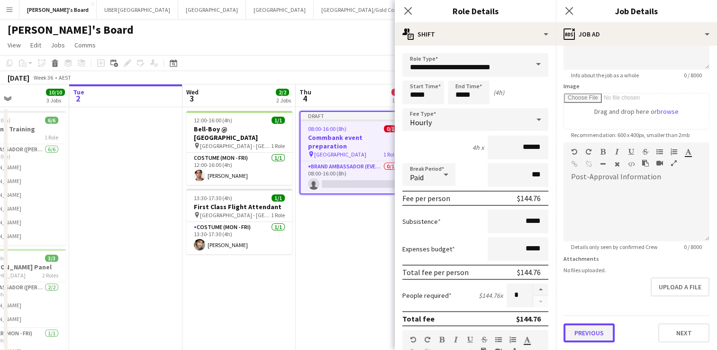
click at [594, 293] on form "**********" at bounding box center [636, 138] width 161 height 408
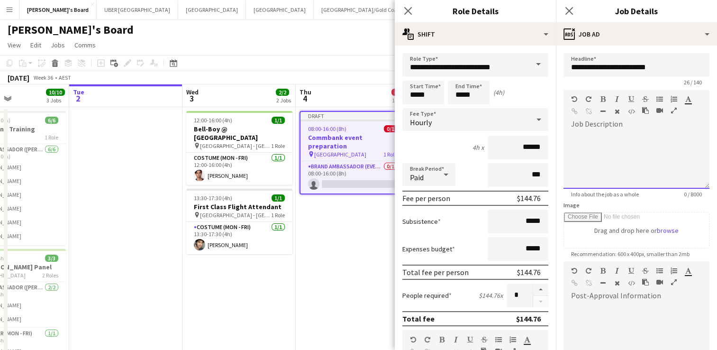
click at [615, 156] on div at bounding box center [637, 160] width 146 height 57
click at [568, 9] on icon at bounding box center [569, 10] width 9 height 9
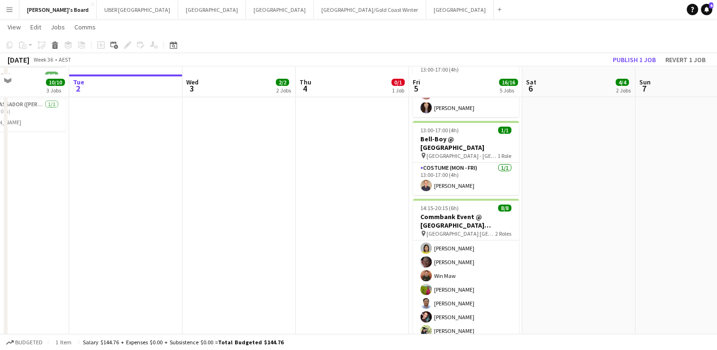
scroll to position [305, 0]
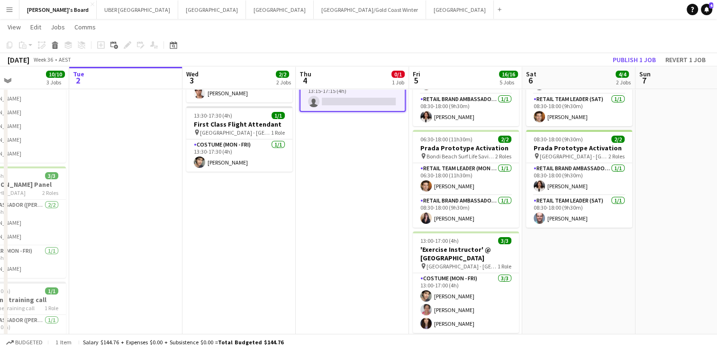
click at [321, 206] on app-date-cell "Draft 13:15-17:15 (4h) 0/1 Commbank event preparation pin gio stadium 1 Role Br…" at bounding box center [352, 309] width 113 height 569
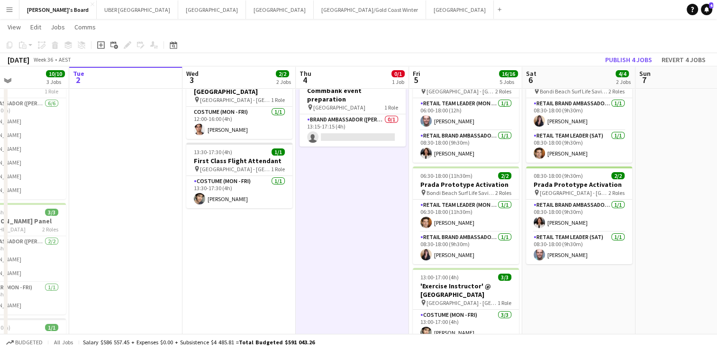
scroll to position [45, 0]
click at [358, 127] on app-card-role "Brand Ambassador (Mon - Fri) 0/1 13:15-17:15 (4h) single-neutral-actions" at bounding box center [353, 131] width 106 height 32
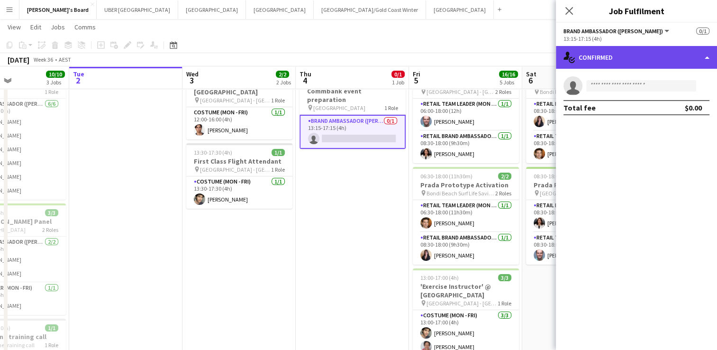
click at [629, 56] on div "single-neutral-actions-check-2 Confirmed" at bounding box center [636, 57] width 161 height 23
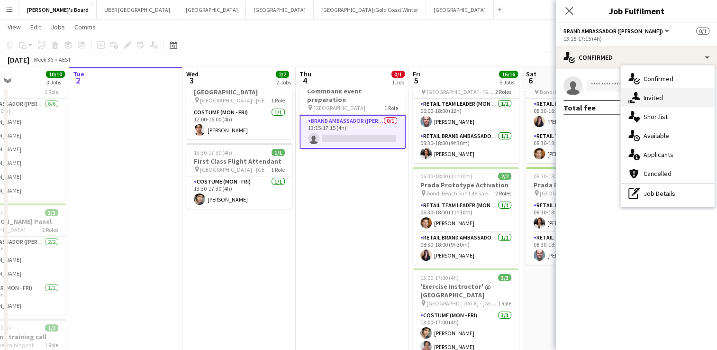
click at [649, 102] on div "single-neutral-actions-share-1 Invited" at bounding box center [668, 97] width 94 height 19
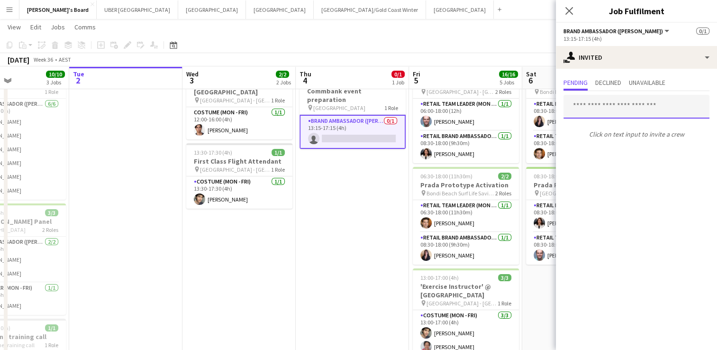
click at [626, 102] on input "text" at bounding box center [637, 107] width 146 height 24
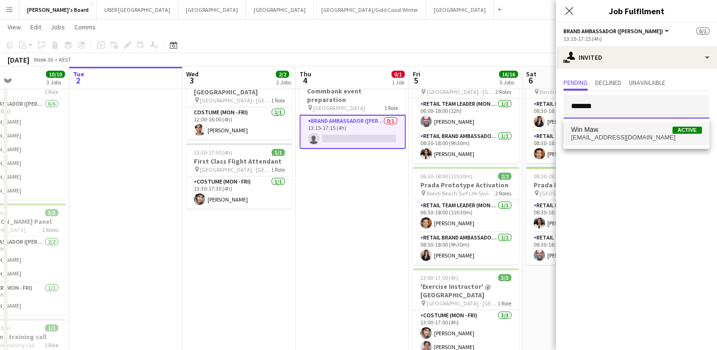
type input "*******"
click at [605, 137] on span "[EMAIL_ADDRESS][DOMAIN_NAME]" at bounding box center [636, 138] width 131 height 8
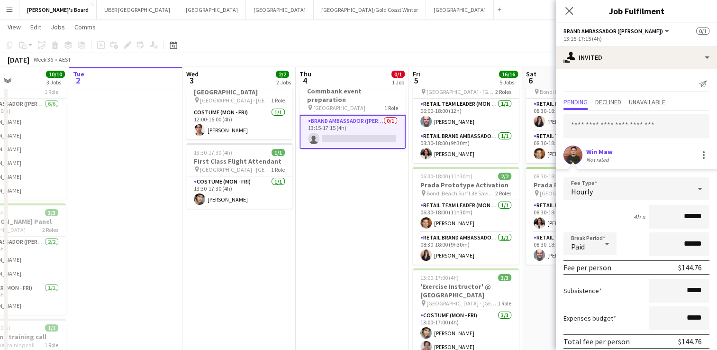
scroll to position [37, 0]
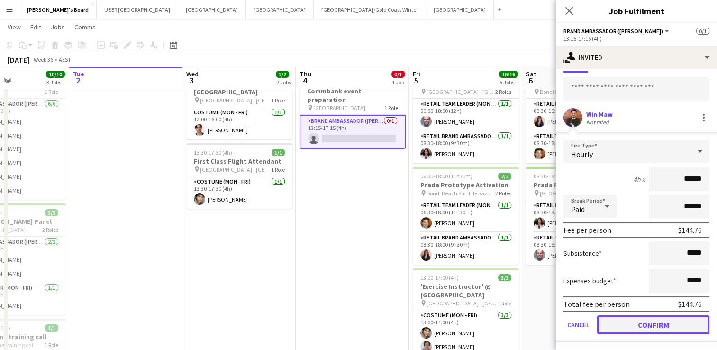
click at [615, 322] on button "Confirm" at bounding box center [653, 324] width 112 height 19
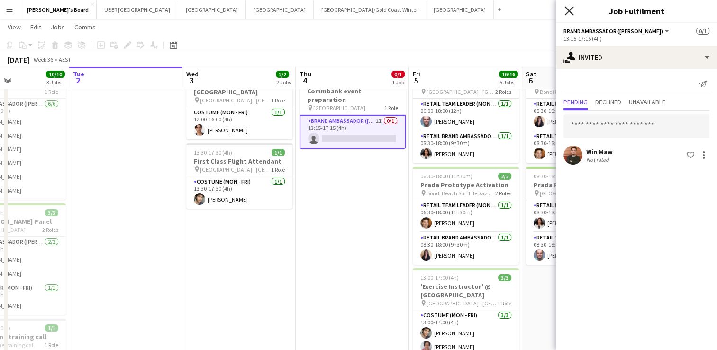
click at [569, 9] on icon "Close pop-in" at bounding box center [569, 10] width 9 height 9
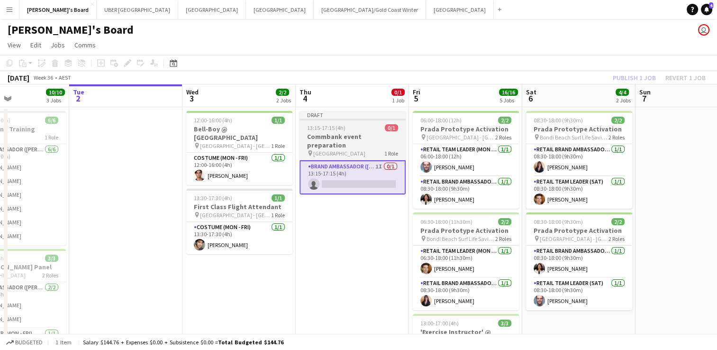
click at [358, 121] on app-job-card "Draft 13:15-17:15 (4h) 0/1 Commbank event preparation pin gio stadium 1 Role Br…" at bounding box center [353, 152] width 106 height 83
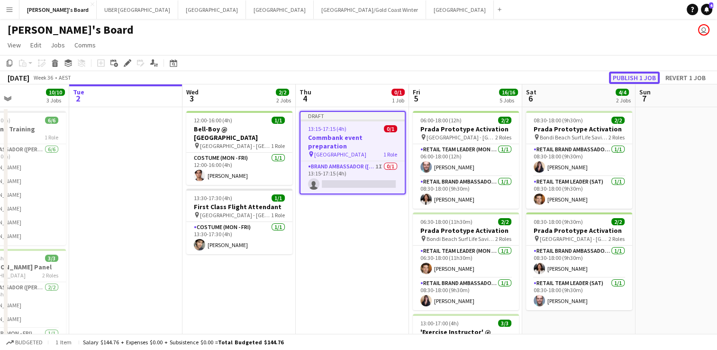
click at [622, 75] on button "Publish 1 job" at bounding box center [634, 78] width 51 height 12
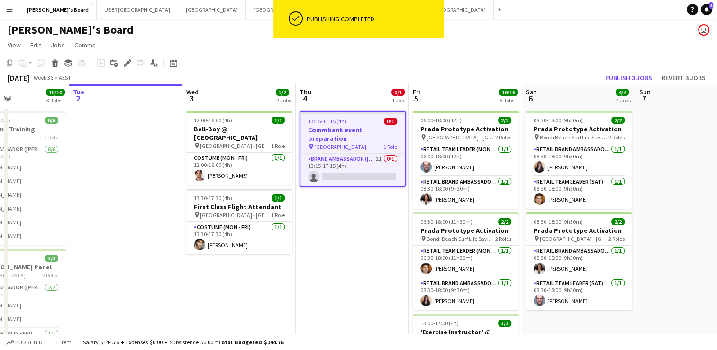
click at [344, 131] on h3 "Commbank event preparation" at bounding box center [353, 134] width 104 height 17
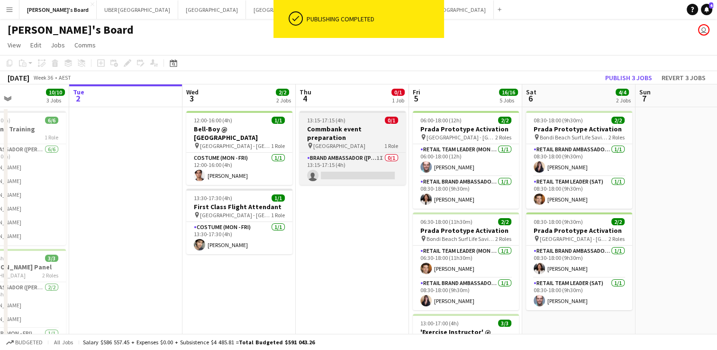
click at [342, 115] on app-job-card "13:15-17:15 (4h) 0/1 Commbank event preparation pin gio stadium 1 Role Brand Am…" at bounding box center [353, 148] width 106 height 74
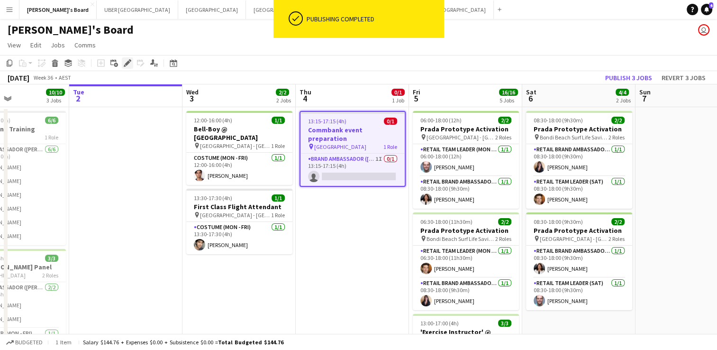
click at [128, 62] on icon at bounding box center [127, 63] width 5 height 5
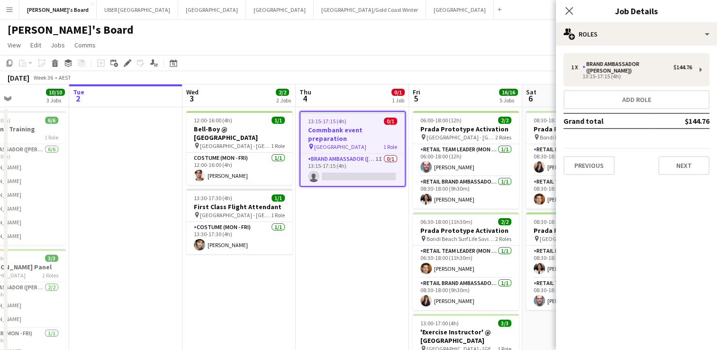
click at [698, 171] on div "1 x Brand Ambassador (Mon - Fri) $144.76 13:15-17:15 (4h) Add role Grand total …" at bounding box center [636, 114] width 161 height 137
click at [685, 158] on button "Next" at bounding box center [684, 165] width 51 height 19
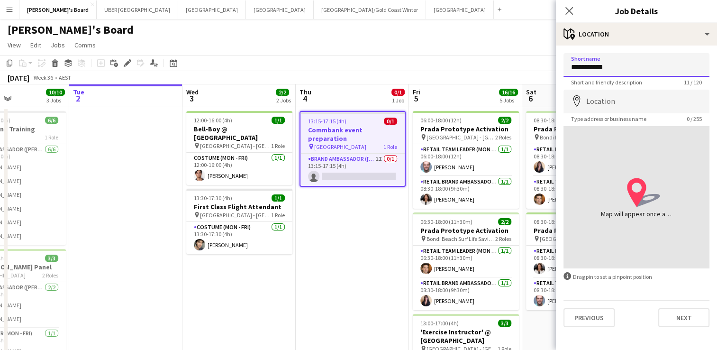
drag, startPoint x: 586, startPoint y: 60, endPoint x: 553, endPoint y: 55, distance: 33.1
click at [553, 55] on body "Menu Boards Boards Boards All jobs Status Workforce Workforce My Workforce Recr…" at bounding box center [358, 346] width 717 height 692
type input "**********"
click at [605, 99] on input "Location" at bounding box center [637, 102] width 146 height 24
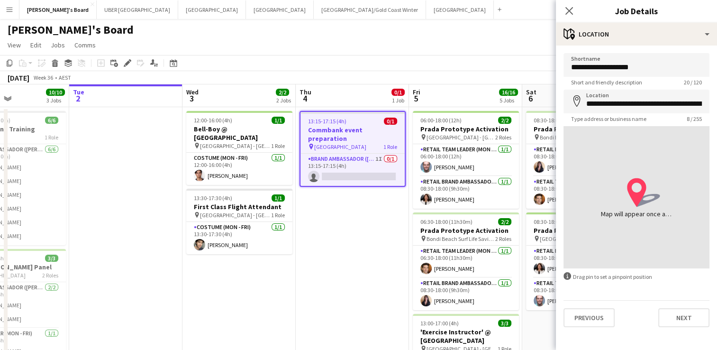
type input "**********"
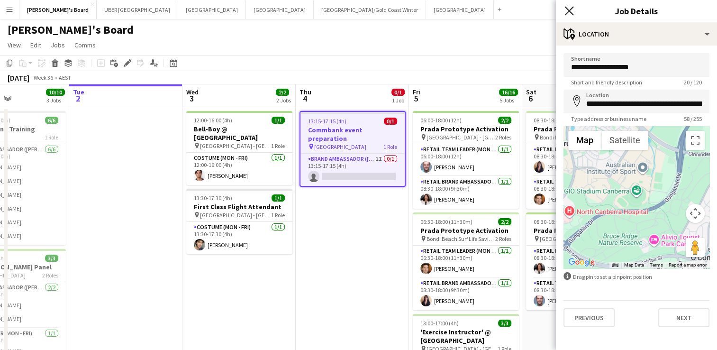
click at [569, 12] on icon "Close pop-in" at bounding box center [569, 10] width 9 height 9
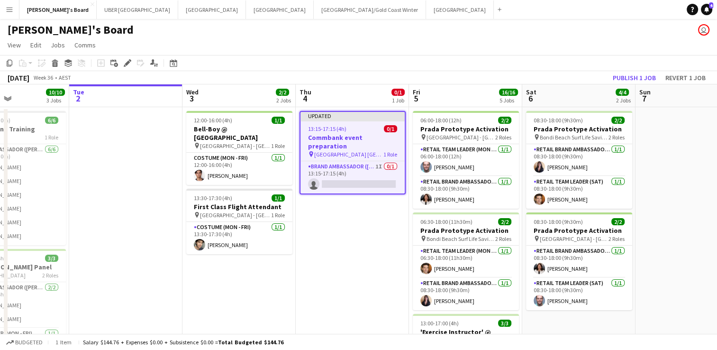
click at [336, 130] on span "13:15-17:15 (4h)" at bounding box center [327, 128] width 38 height 7
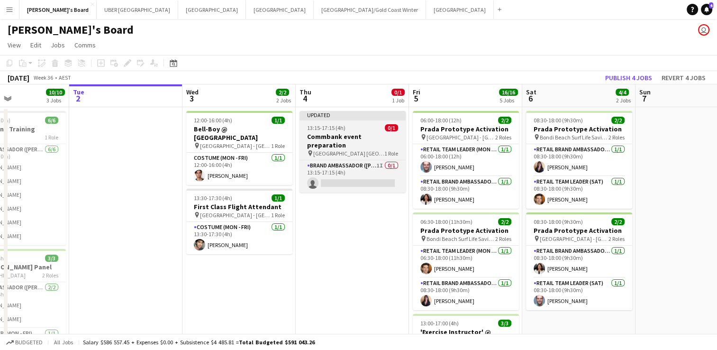
click at [351, 128] on div "13:15-17:15 (4h) 0/1" at bounding box center [353, 127] width 106 height 7
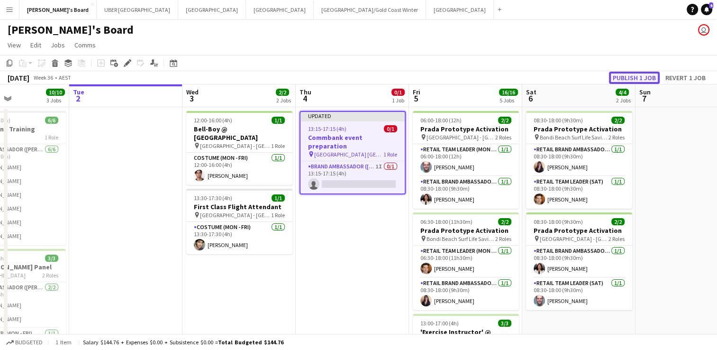
click at [625, 76] on button "Publish 1 job" at bounding box center [634, 78] width 51 height 12
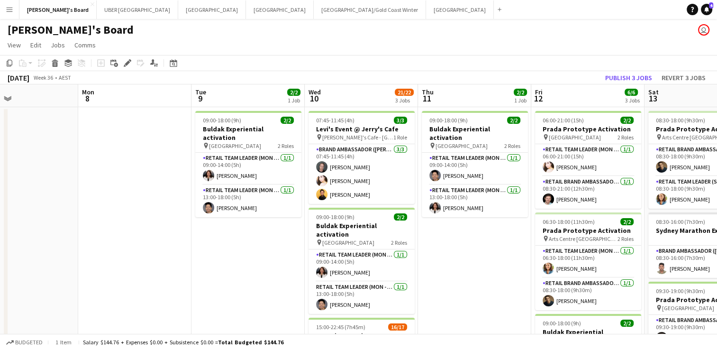
scroll to position [0, 262]
click at [245, 156] on app-card-role "RETAIL Team Leader (Mon - Fri) [DATE] 09:00-14:00 (5h) [PERSON_NAME]" at bounding box center [248, 169] width 106 height 32
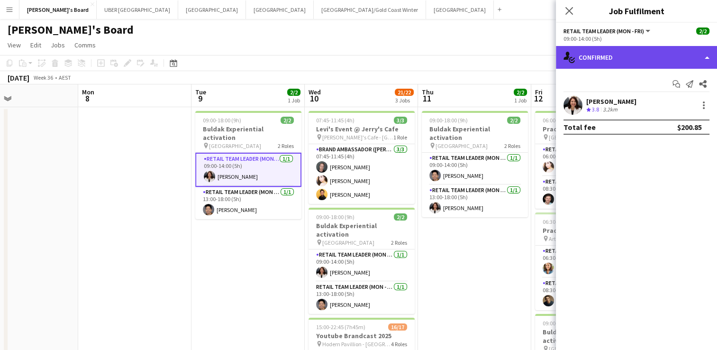
click at [628, 56] on div "single-neutral-actions-check-2 Confirmed" at bounding box center [636, 57] width 161 height 23
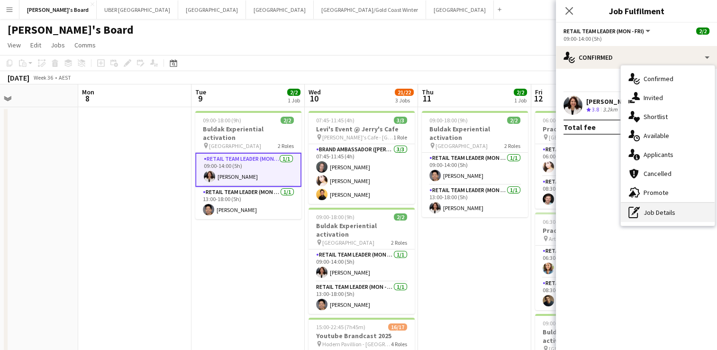
click at [645, 214] on div "pen-write Job Details" at bounding box center [668, 212] width 94 height 19
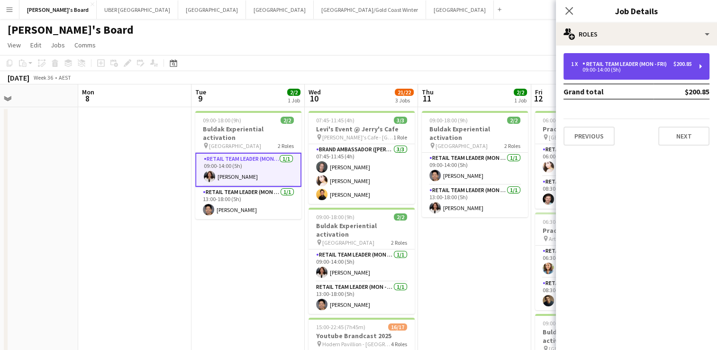
click at [632, 64] on div "RETAIL Team Leader (Mon - Fri)" at bounding box center [627, 64] width 88 height 7
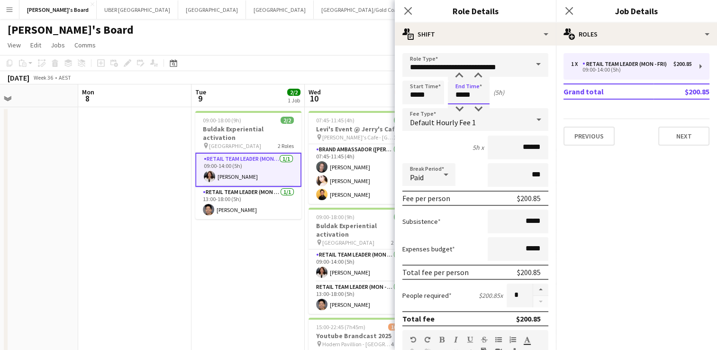
drag, startPoint x: 476, startPoint y: 96, endPoint x: 439, endPoint y: 93, distance: 37.1
click at [439, 93] on div "Start Time ***** End Time ***** (5h)" at bounding box center [476, 93] width 146 height 24
type input "*****"
click at [567, 12] on icon "Close pop-in" at bounding box center [569, 10] width 9 height 9
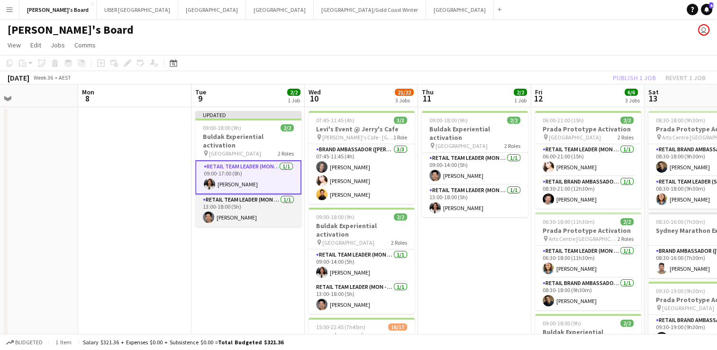
click at [257, 207] on app-card-role "RETAIL Team Leader (Mon - Fri) [DATE] 13:00-18:00 (5h) [PERSON_NAME]" at bounding box center [248, 210] width 106 height 32
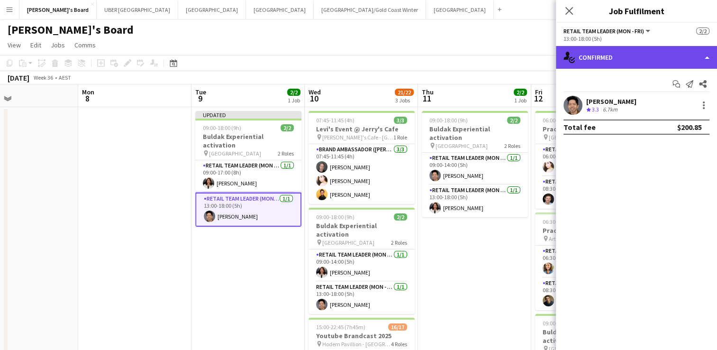
click at [618, 56] on div "single-neutral-actions-check-2 Confirmed" at bounding box center [636, 57] width 161 height 23
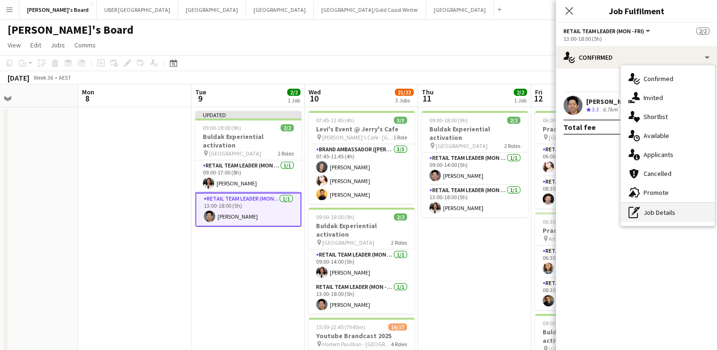
click at [662, 215] on div "pen-write Job Details" at bounding box center [668, 212] width 94 height 19
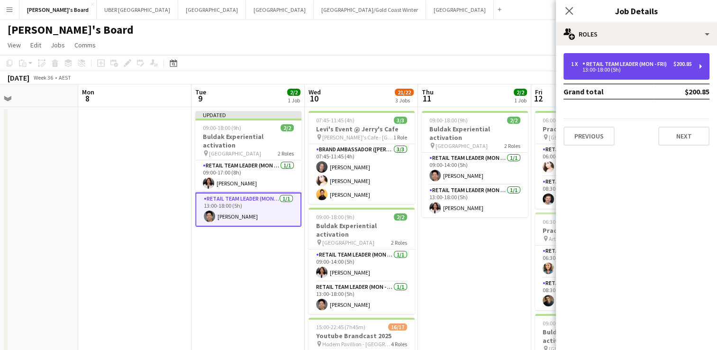
click at [586, 69] on div "13:00-18:00 (5h)" at bounding box center [631, 69] width 121 height 5
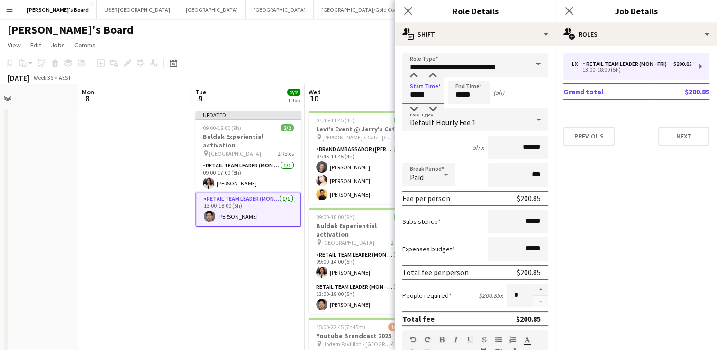
drag, startPoint x: 427, startPoint y: 96, endPoint x: 382, endPoint y: 90, distance: 45.4
type input "*****"
click at [567, 10] on icon "Close pop-in" at bounding box center [569, 10] width 9 height 9
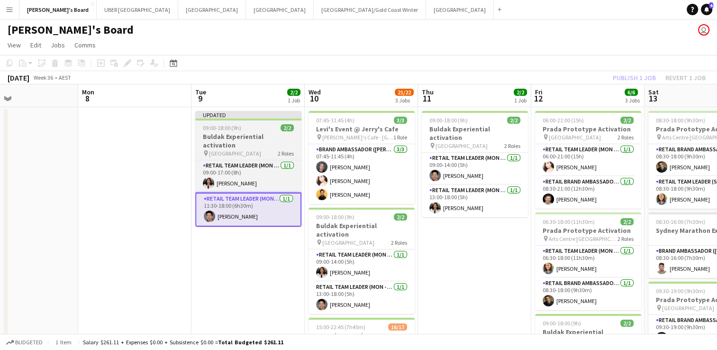
click at [240, 130] on span "09:00-18:00 (9h)" at bounding box center [222, 127] width 38 height 7
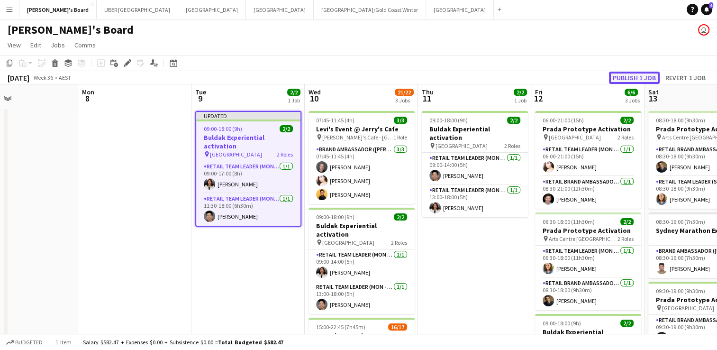
click at [635, 77] on button "Publish 1 job" at bounding box center [634, 78] width 51 height 12
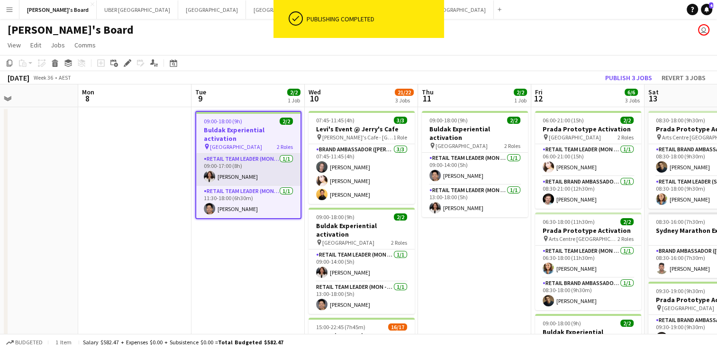
click at [255, 165] on app-card-role "RETAIL Team Leader (Mon - Fri) [DATE] 09:00-17:00 (8h) [PERSON_NAME]" at bounding box center [248, 170] width 104 height 32
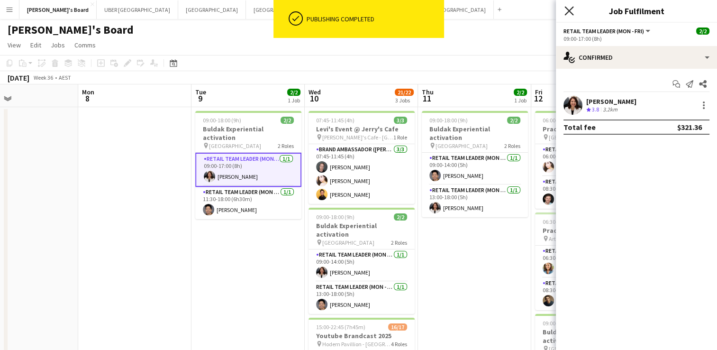
click at [565, 10] on icon "Close pop-in" at bounding box center [569, 10] width 9 height 9
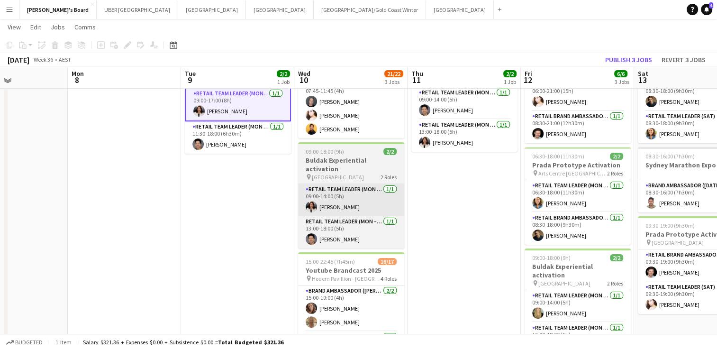
scroll to position [64, 0]
click at [353, 154] on div "09:00-18:00 (9h) 2/2" at bounding box center [351, 151] width 106 height 7
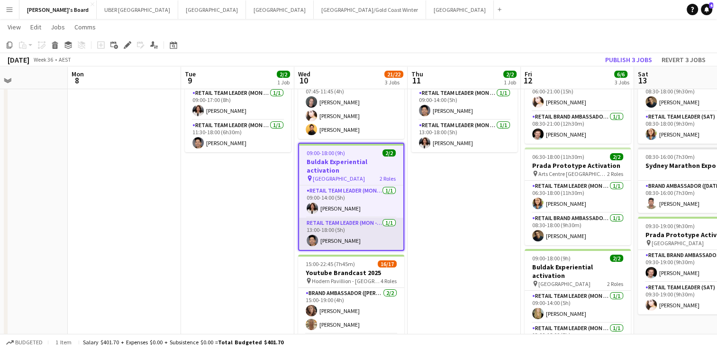
click at [327, 229] on app-card-role "RETAIL Team Leader (Mon - Fri) [DATE] 13:00-18:00 (5h) [PERSON_NAME]" at bounding box center [351, 234] width 104 height 32
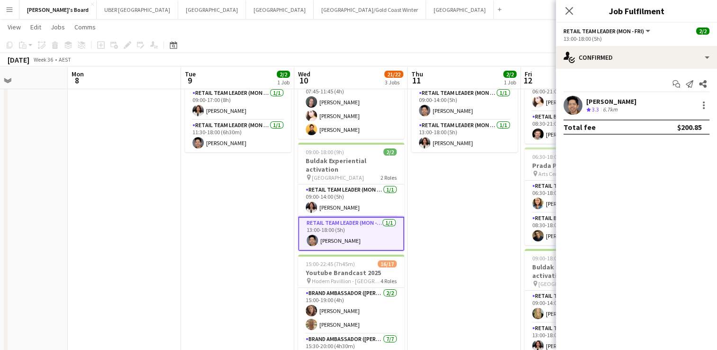
click at [597, 101] on div "[PERSON_NAME]" at bounding box center [612, 101] width 50 height 9
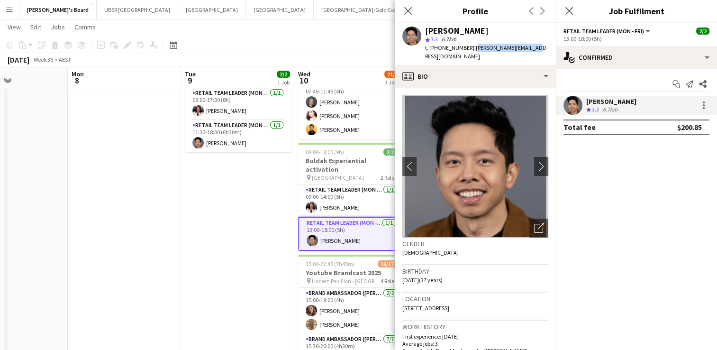
drag, startPoint x: 537, startPoint y: 48, endPoint x: 467, endPoint y: 46, distance: 69.7
click at [467, 46] on div "[PERSON_NAME] star 3.3 6.7km t. [PHONE_NUMBER] | [PERSON_NAME][EMAIL_ADDRESS][D…" at bounding box center [475, 44] width 161 height 42
copy span "[PERSON_NAME][EMAIL_ADDRESS][DOMAIN_NAME]"
click at [570, 10] on icon "Close pop-in" at bounding box center [569, 10] width 9 height 9
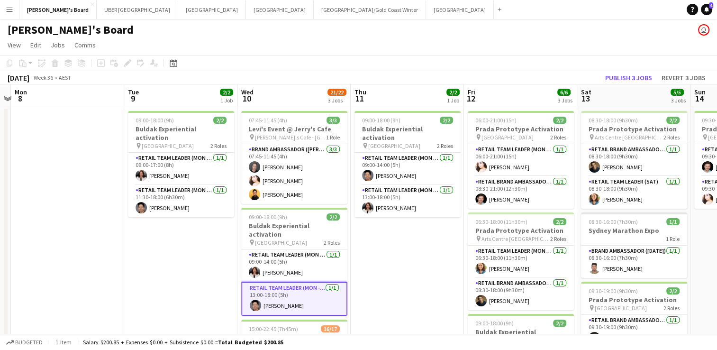
scroll to position [28, 0]
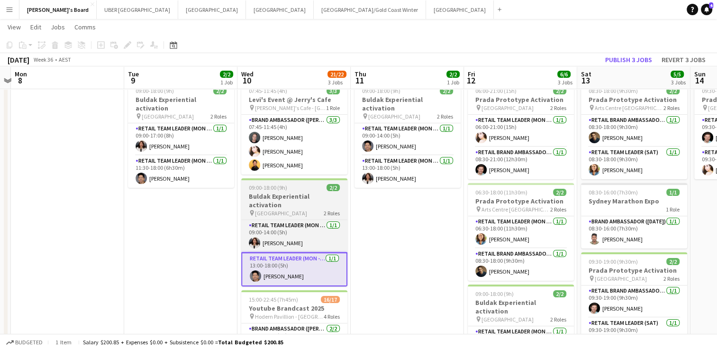
click at [297, 185] on div "09:00-18:00 (9h) 2/2" at bounding box center [294, 187] width 106 height 7
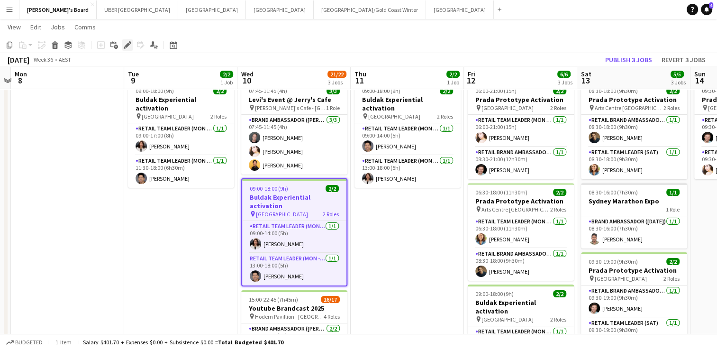
click at [127, 41] on icon "Edit" at bounding box center [128, 45] width 8 height 8
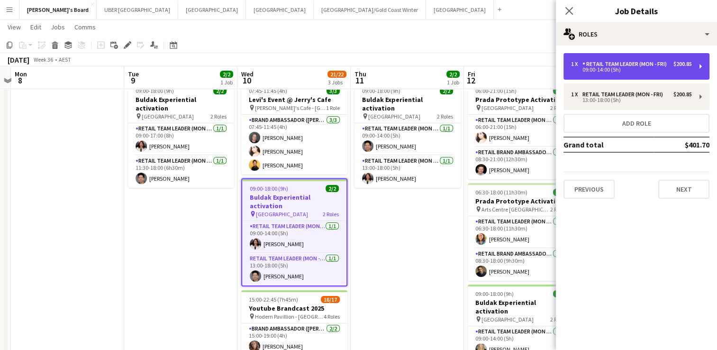
click at [609, 64] on div "RETAIL Team Leader (Mon - Fri)" at bounding box center [627, 64] width 88 height 7
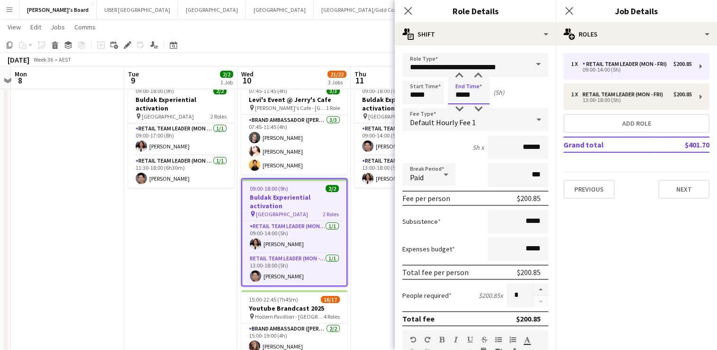
drag, startPoint x: 431, startPoint y: 90, endPoint x: 400, endPoint y: 86, distance: 32.0
click at [400, 86] on form "**********" at bounding box center [475, 347] width 161 height 589
type input "*****"
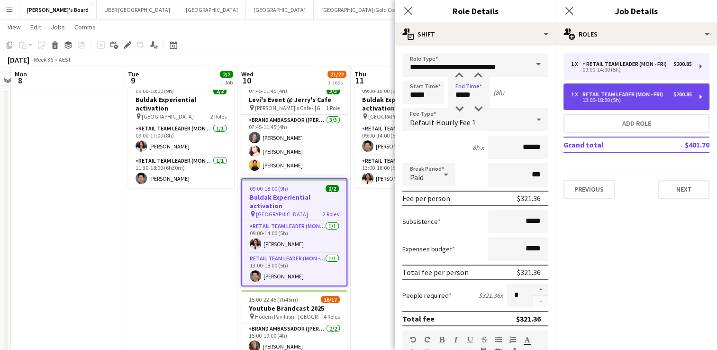
click at [632, 100] on div "13:00-18:00 (5h)" at bounding box center [631, 100] width 121 height 5
type input "*****"
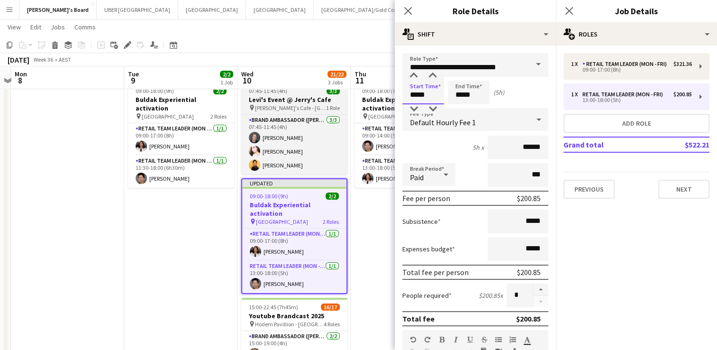
drag, startPoint x: 398, startPoint y: 94, endPoint x: 343, endPoint y: 96, distance: 55.1
click at [343, 96] on body "Menu Boards Boards Boards All jobs Status Workforce Workforce My Workforce Recr…" at bounding box center [358, 334] width 717 height 725
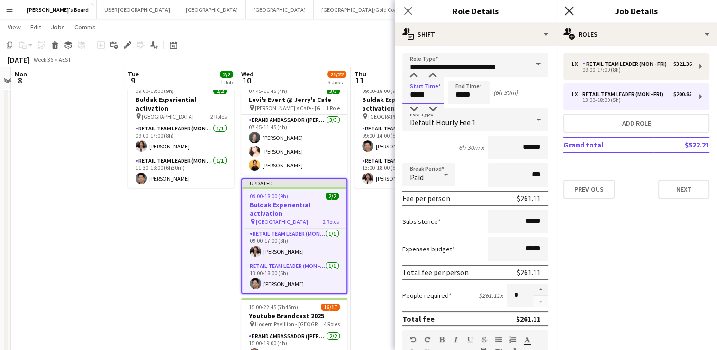
type input "*****"
click at [571, 12] on icon at bounding box center [569, 10] width 9 height 9
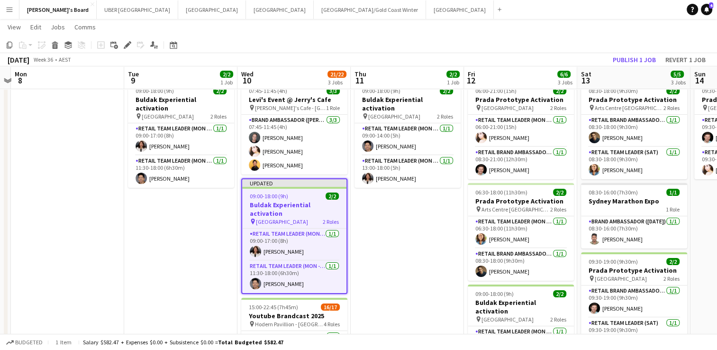
click at [294, 192] on app-job-card "Updated 09:00-18:00 (9h) 2/2 Buldak Experiential activation pin Bondi Junction …" at bounding box center [294, 236] width 106 height 116
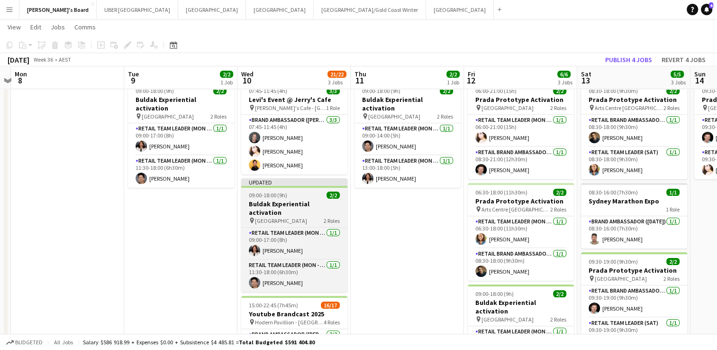
click at [309, 189] on app-job-card "Updated 09:00-18:00 (9h) 2/2 Buldak Experiential activation pin Bondi Junction …" at bounding box center [294, 235] width 106 height 114
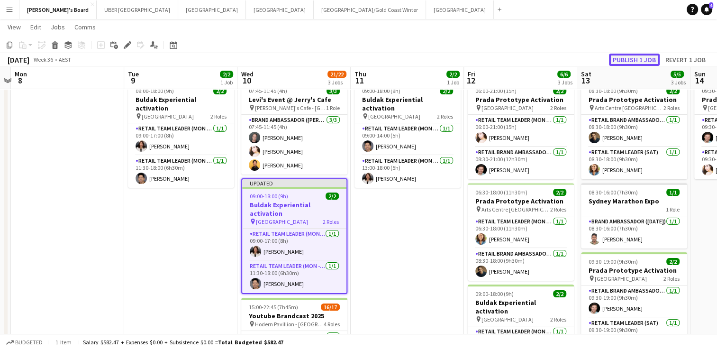
click at [635, 56] on button "Publish 1 job" at bounding box center [634, 60] width 51 height 12
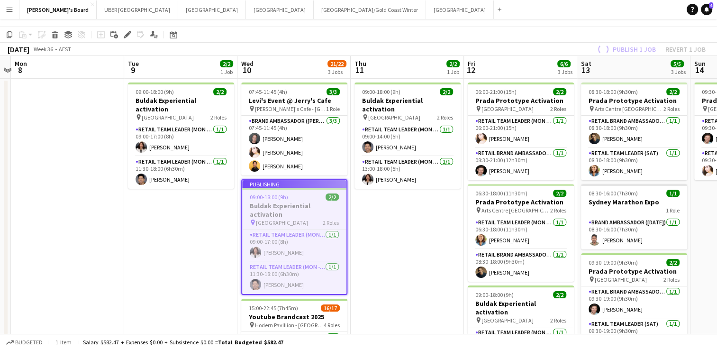
scroll to position [0, 0]
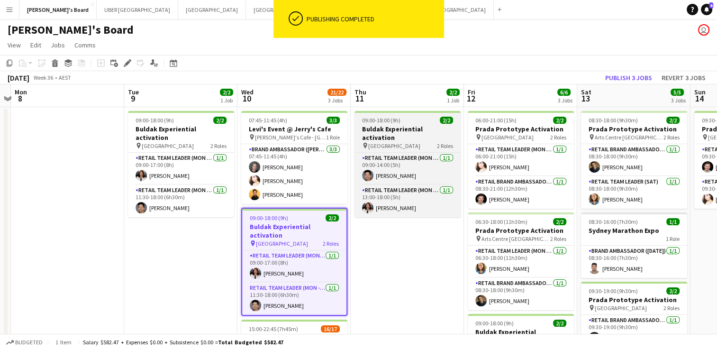
click at [408, 119] on div "09:00-18:00 (9h) 2/2" at bounding box center [408, 120] width 106 height 7
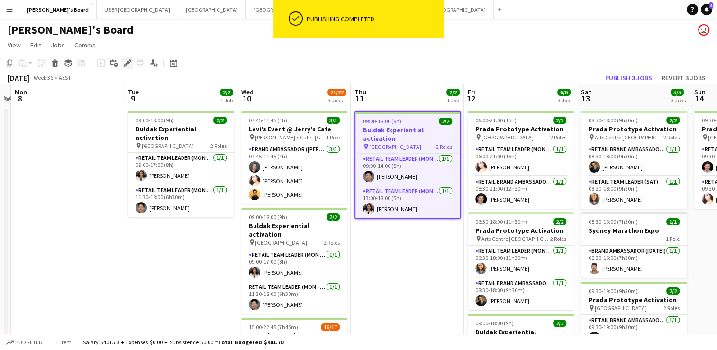
click at [124, 64] on icon "Edit" at bounding box center [128, 63] width 8 height 8
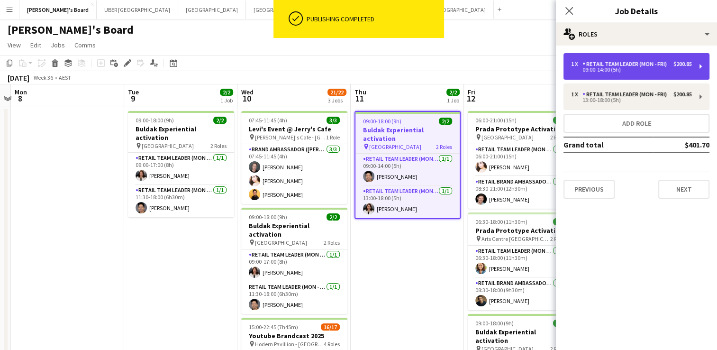
click at [608, 63] on div "RETAIL Team Leader (Mon - Fri)" at bounding box center [627, 64] width 88 height 7
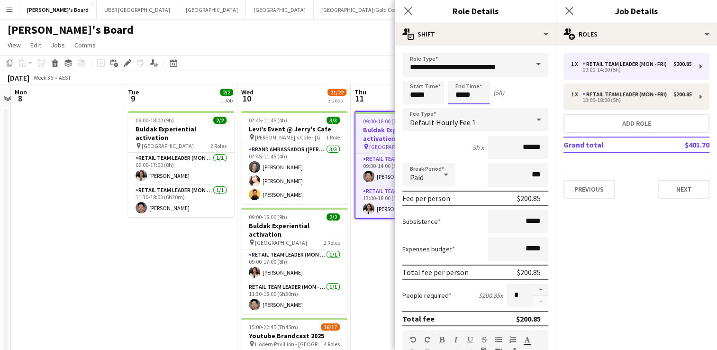
drag, startPoint x: 477, startPoint y: 93, endPoint x: 383, endPoint y: 89, distance: 94.0
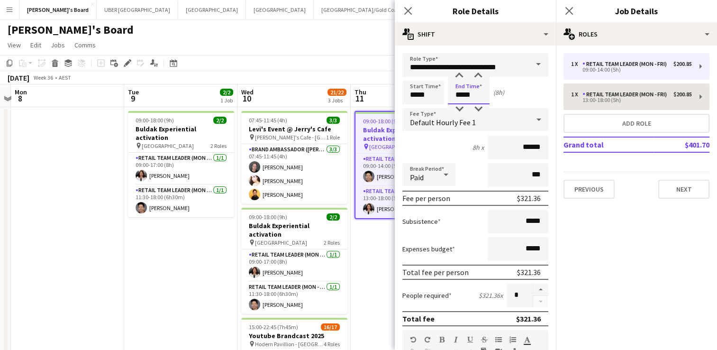
type input "*****"
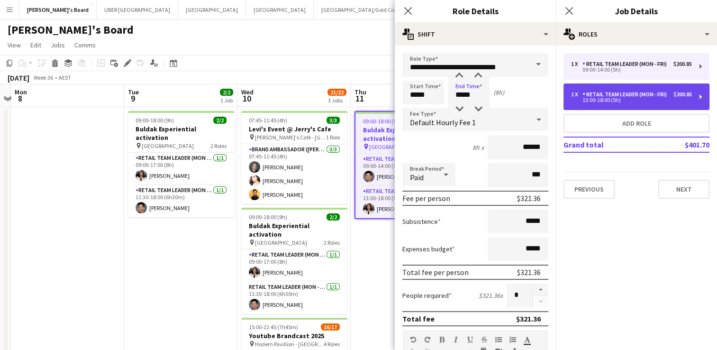
click at [612, 98] on div "13:00-18:00 (5h)" at bounding box center [631, 100] width 121 height 5
type input "*****"
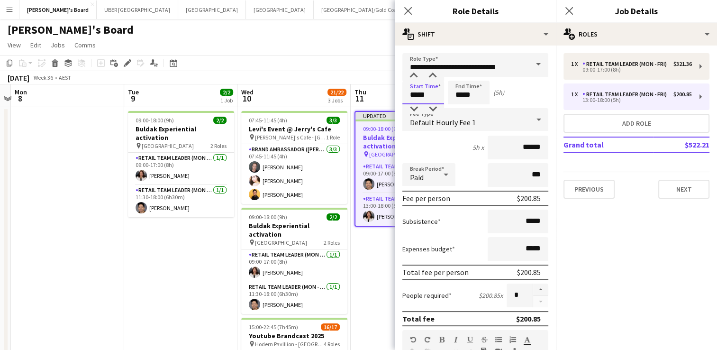
drag, startPoint x: 437, startPoint y: 95, endPoint x: 367, endPoint y: 88, distance: 71.0
type input "*****"
click at [565, 7] on icon at bounding box center [569, 10] width 9 height 9
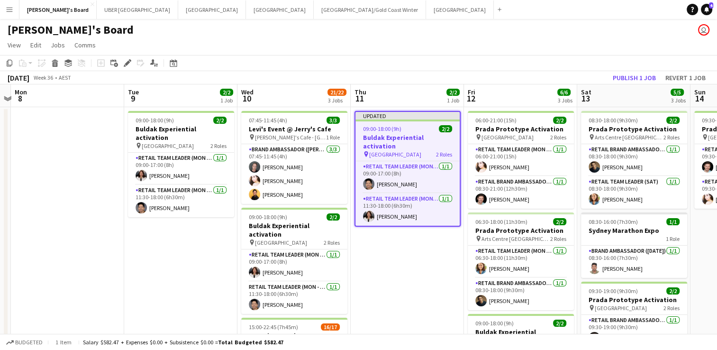
click at [399, 123] on app-job-card "Updated 09:00-18:00 (9h) 2/2 Buldak Experiential activation pin Bondi Junction …" at bounding box center [408, 169] width 106 height 116
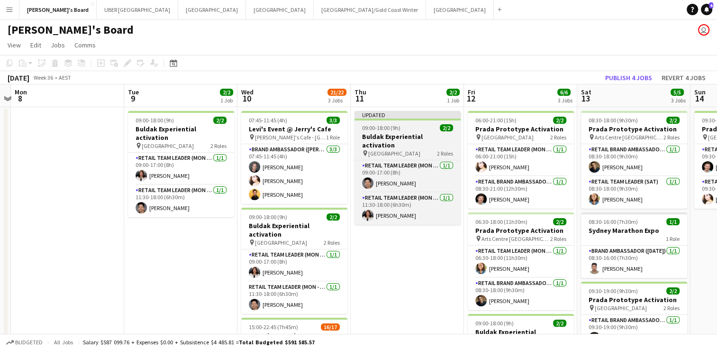
click at [419, 124] on app-job-card "Updated 09:00-18:00 (9h) 2/2 Buldak Experiential activation pin Bondi Junction …" at bounding box center [408, 168] width 106 height 114
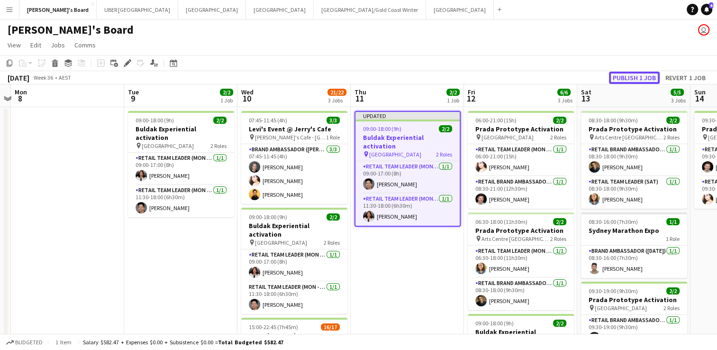
click at [632, 77] on button "Publish 1 job" at bounding box center [634, 78] width 51 height 12
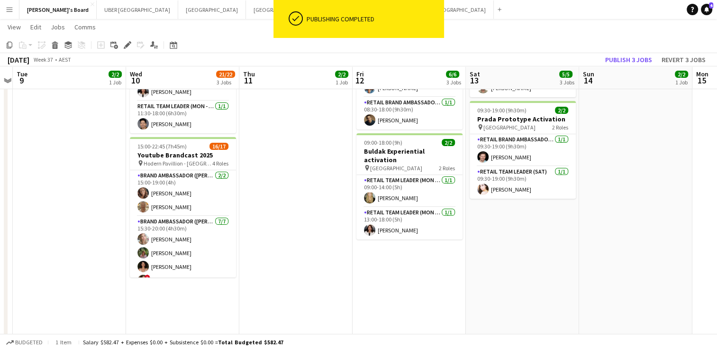
scroll to position [179, 0]
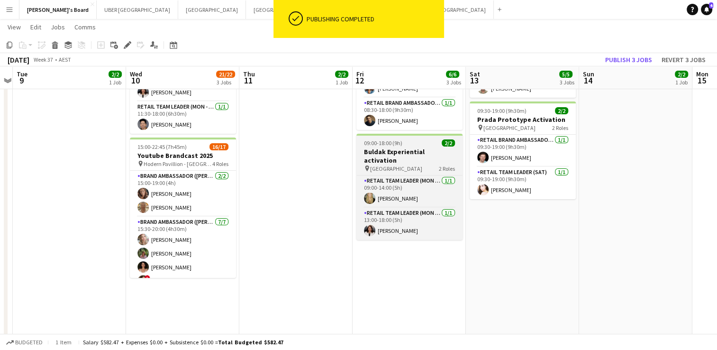
click at [412, 147] on app-job-card "09:00-18:00 (9h) 2/2 Buldak Experiential activation pin Bondi Junction Westfiel…" at bounding box center [410, 187] width 106 height 106
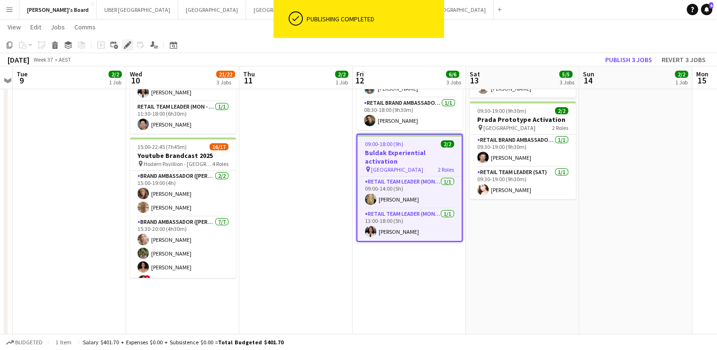
click at [127, 46] on icon at bounding box center [127, 45] width 5 height 5
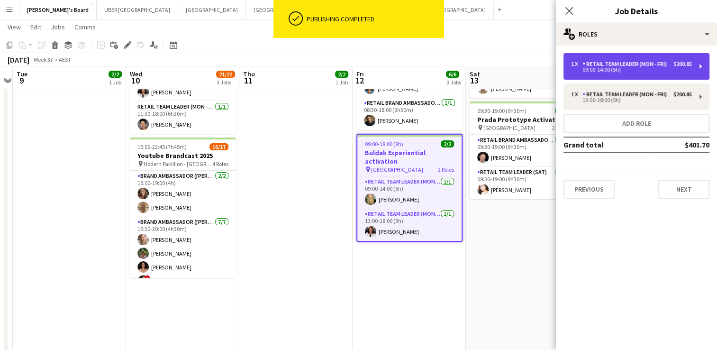
click at [642, 70] on div "09:00-14:00 (5h)" at bounding box center [631, 69] width 121 height 5
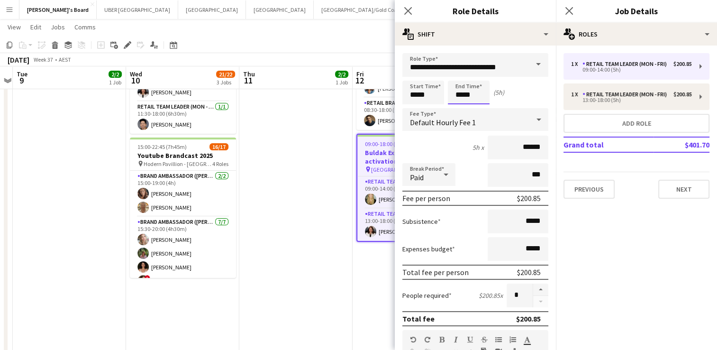
drag, startPoint x: 478, startPoint y: 92, endPoint x: 395, endPoint y: 82, distance: 84.1
click at [395, 82] on body "Menu Boards Boards Boards All jobs Status Workforce Workforce My Workforce Recr…" at bounding box center [358, 183] width 717 height 725
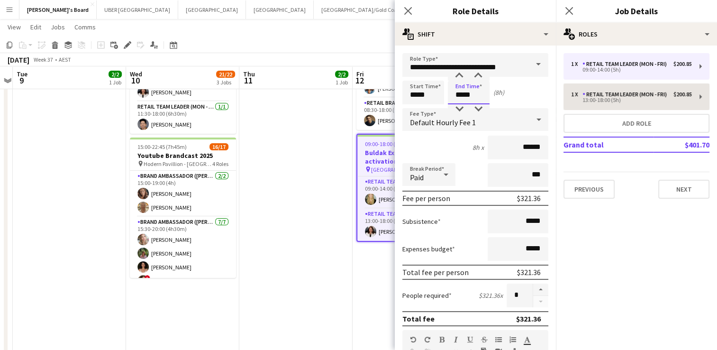
type input "*****"
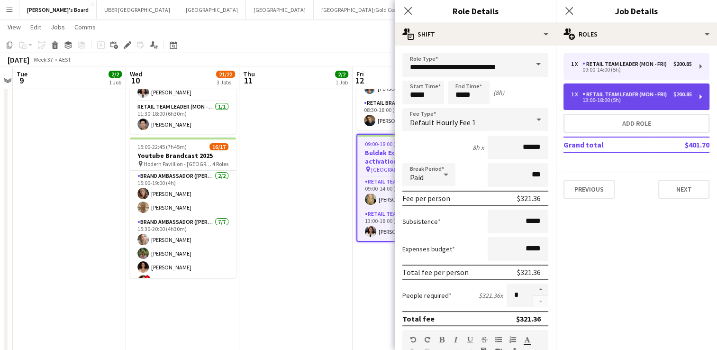
click at [604, 100] on div "13:00-18:00 (5h)" at bounding box center [631, 100] width 121 height 5
type input "*****"
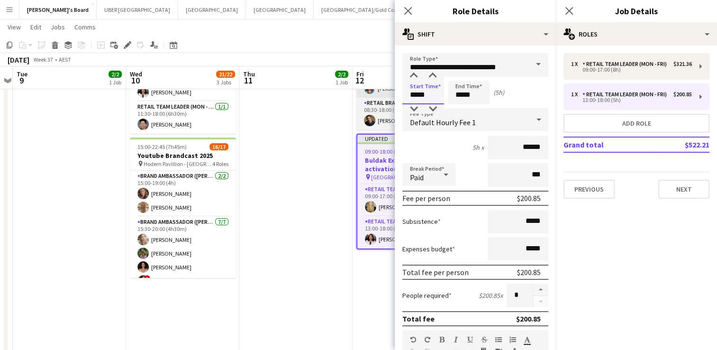
drag, startPoint x: 404, startPoint y: 91, endPoint x: 373, endPoint y: 90, distance: 31.3
click at [373, 90] on body "Menu Boards Boards Boards All jobs Status Workforce Workforce My Workforce Recr…" at bounding box center [358, 183] width 717 height 725
type input "*****"
click at [569, 9] on icon "Close pop-in" at bounding box center [569, 10] width 9 height 9
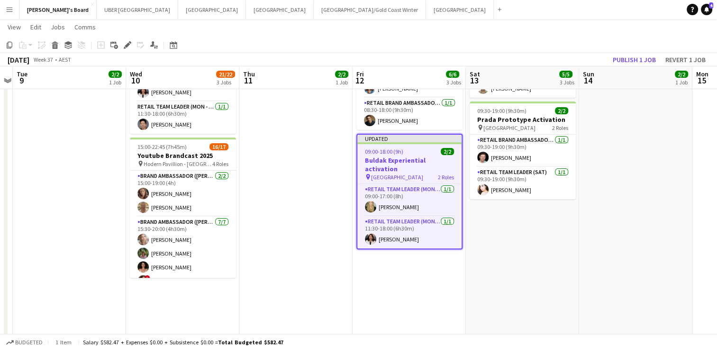
click at [420, 147] on app-job-card "Updated 09:00-18:00 (9h) 2/2 Buldak Experiential activation pin Bondi Junction …" at bounding box center [410, 192] width 106 height 116
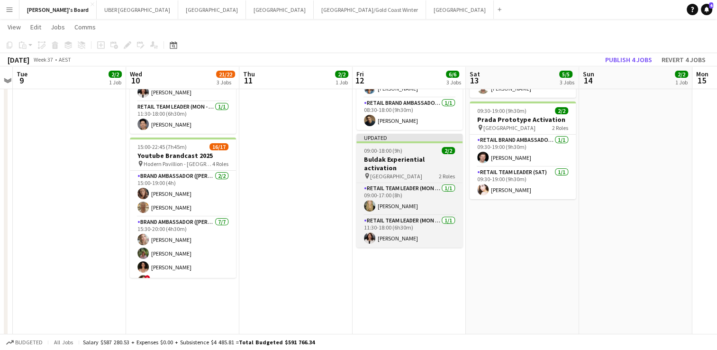
click at [420, 147] on div "09:00-18:00 (9h) 2/2" at bounding box center [410, 150] width 106 height 7
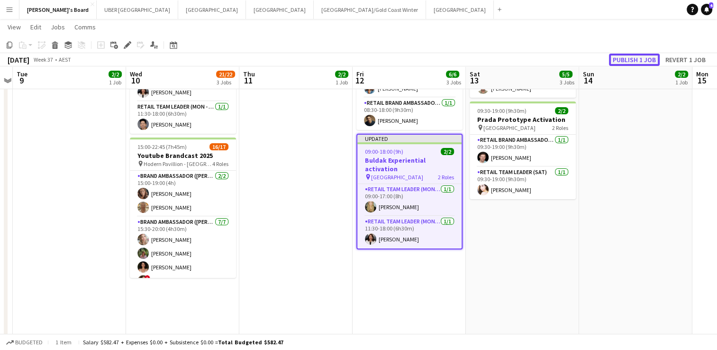
click at [632, 57] on button "Publish 1 job" at bounding box center [634, 60] width 51 height 12
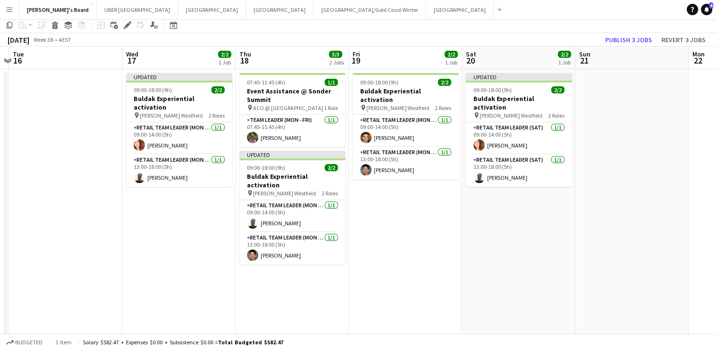
scroll to position [0, 0]
